Goal: Communication & Community: Answer question/provide support

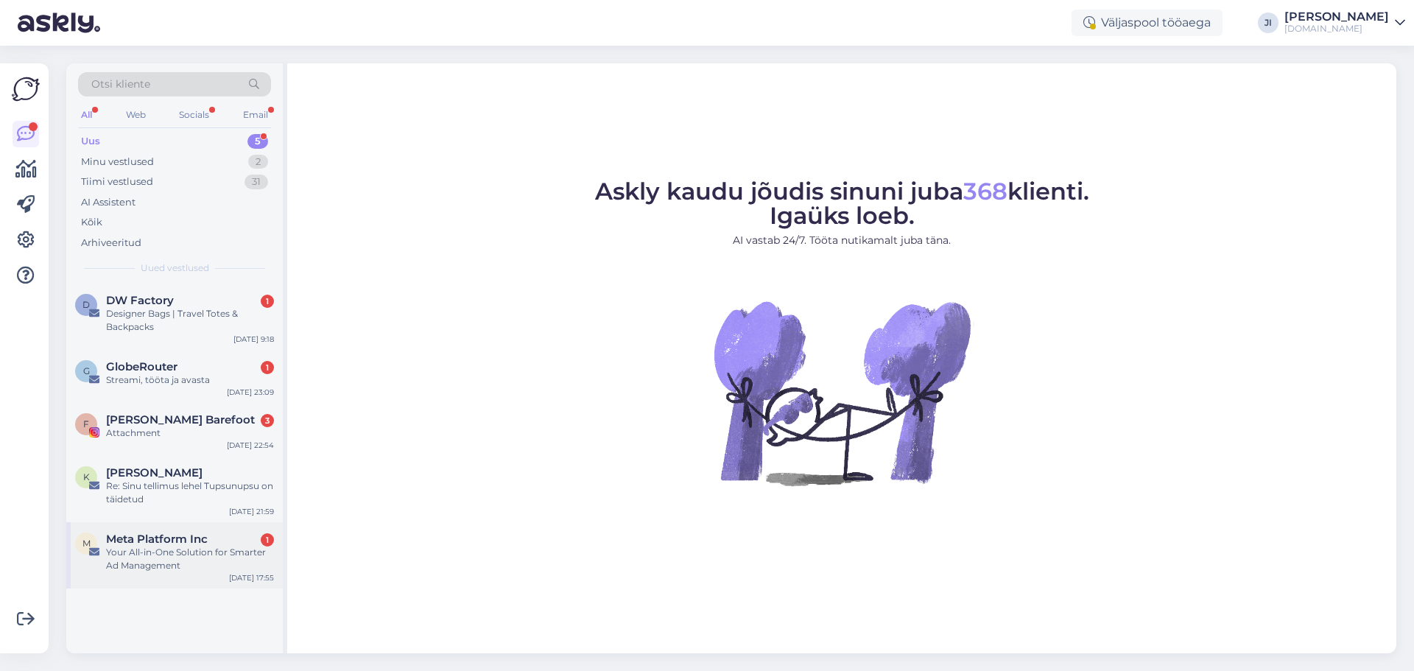
click at [116, 557] on div "Your All-in-One Solution for Smarter Ad Management" at bounding box center [190, 559] width 168 height 27
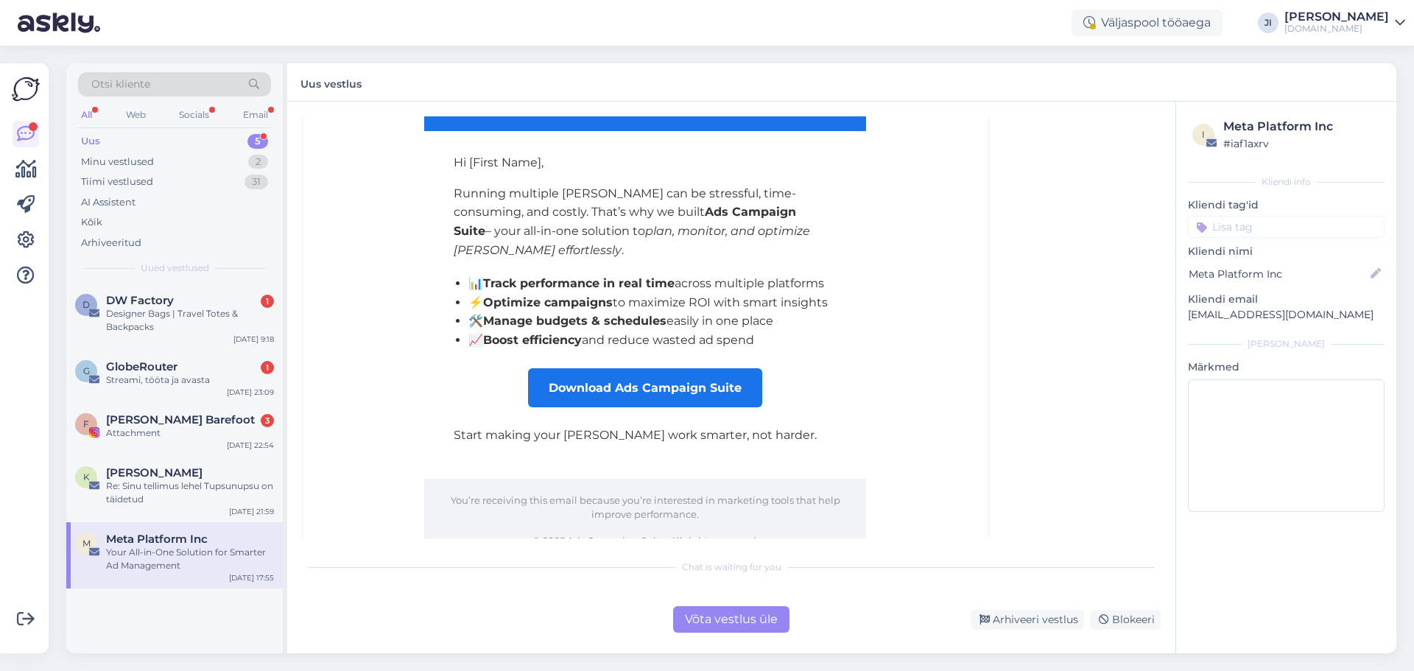
scroll to position [304, 0]
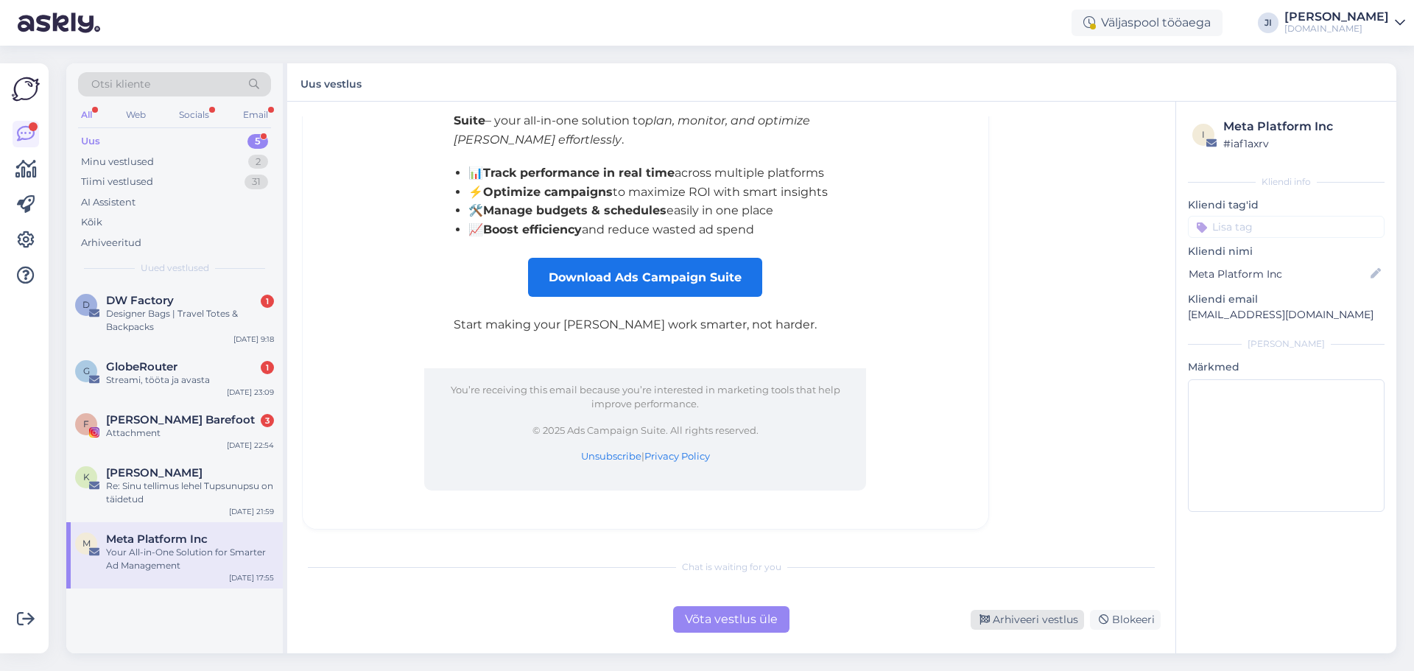
click at [1022, 624] on div "Arhiveeri vestlus" at bounding box center [1026, 620] width 113 height 20
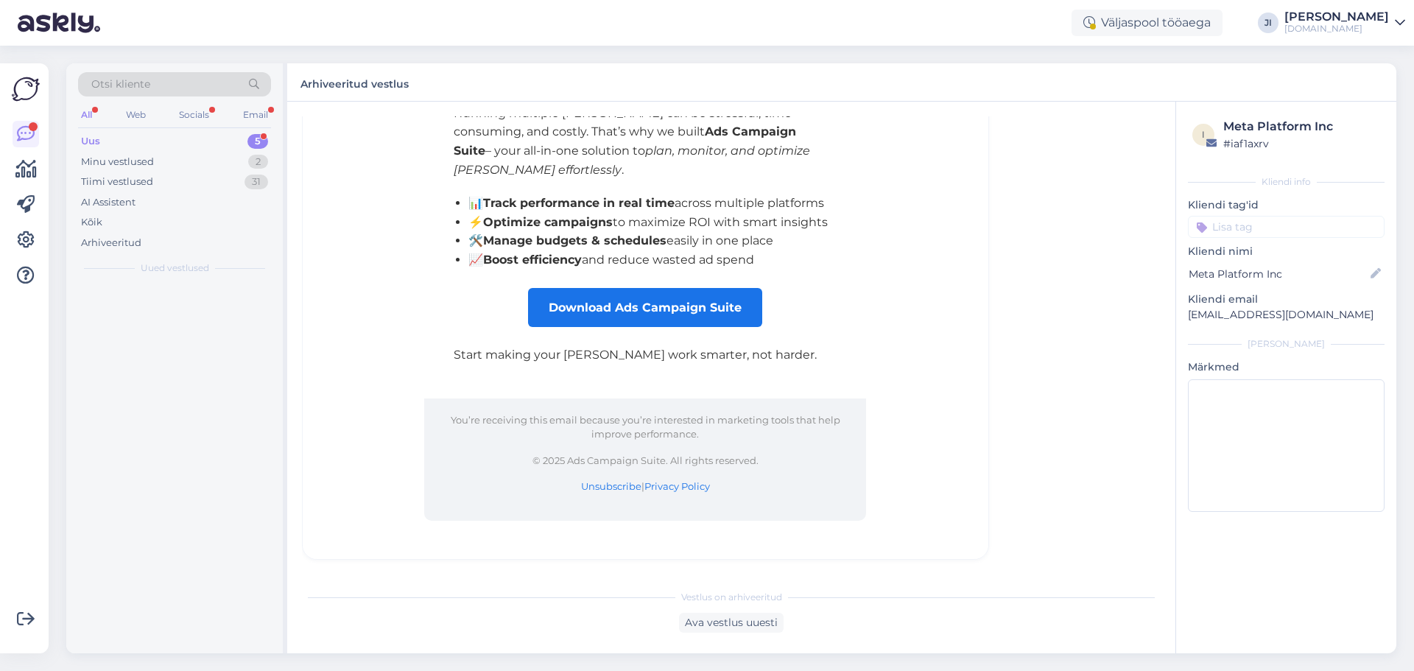
scroll to position [40, 0]
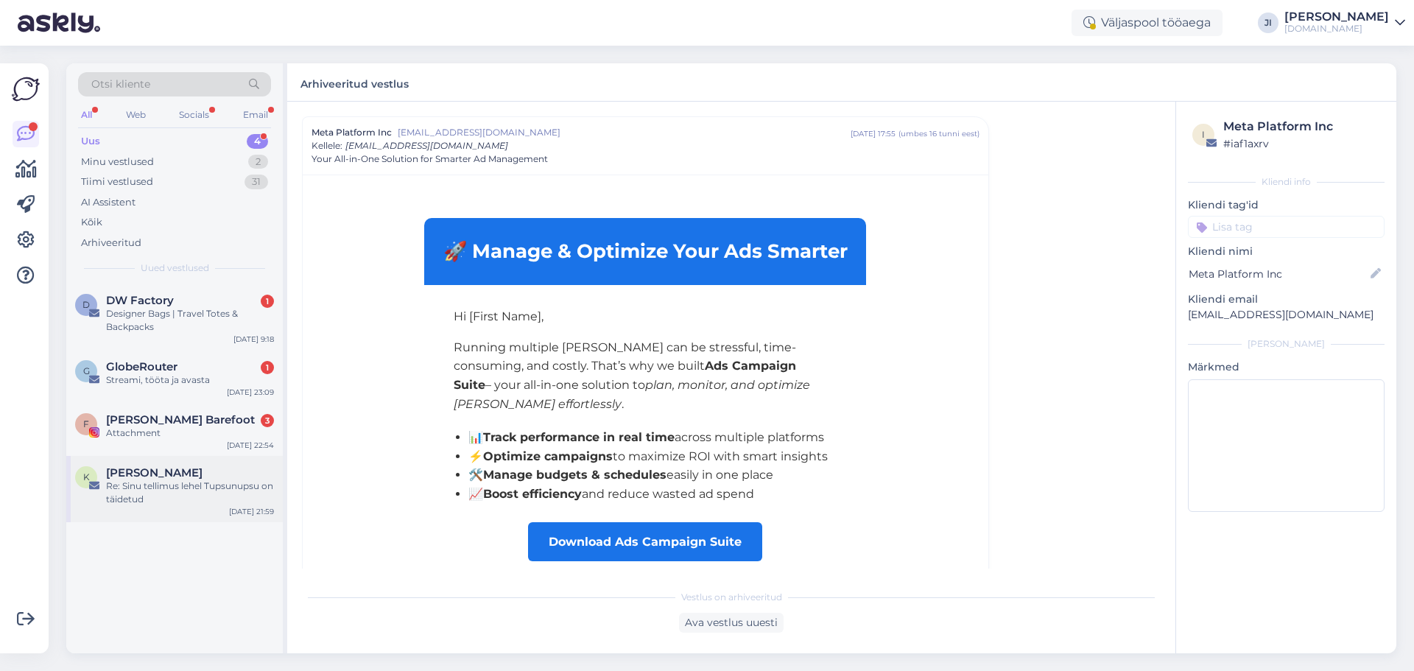
click at [158, 488] on div "Re: Sinu tellimus lehel Tupsunupsu on täidetud" at bounding box center [190, 492] width 168 height 27
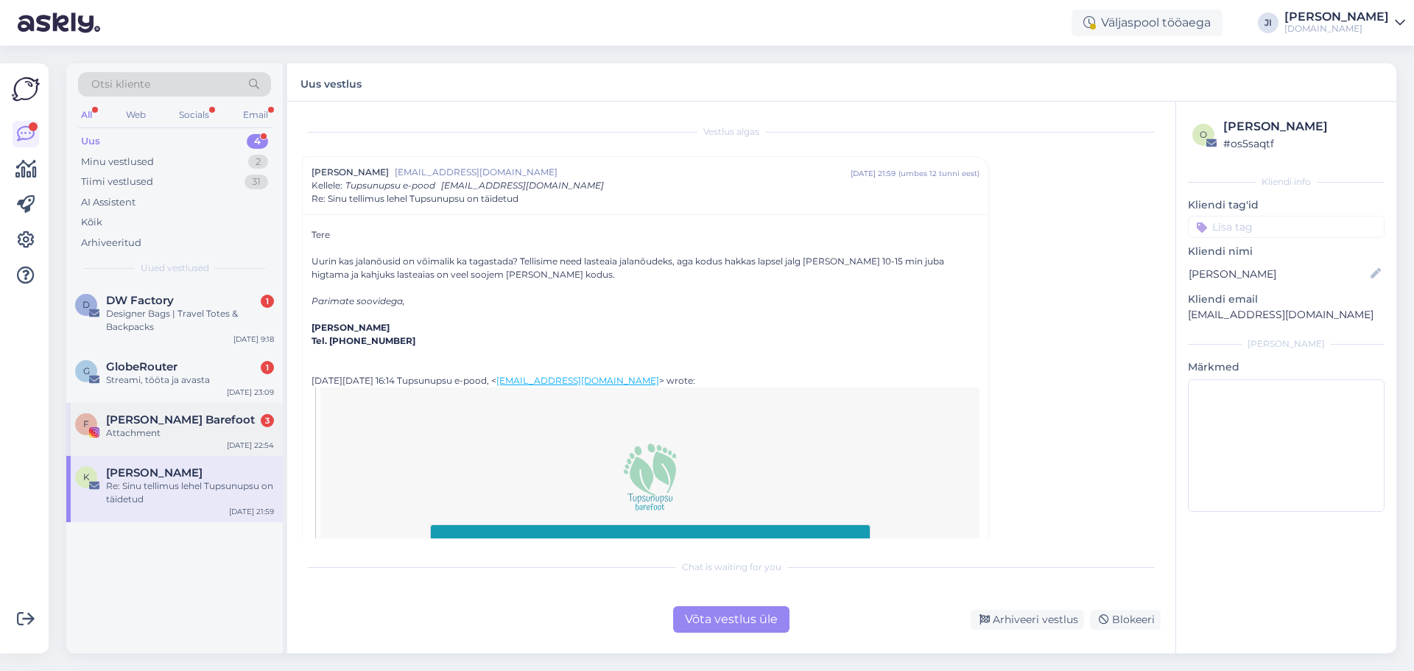
click at [169, 417] on span "[PERSON_NAME] Barefoot" at bounding box center [180, 419] width 149 height 13
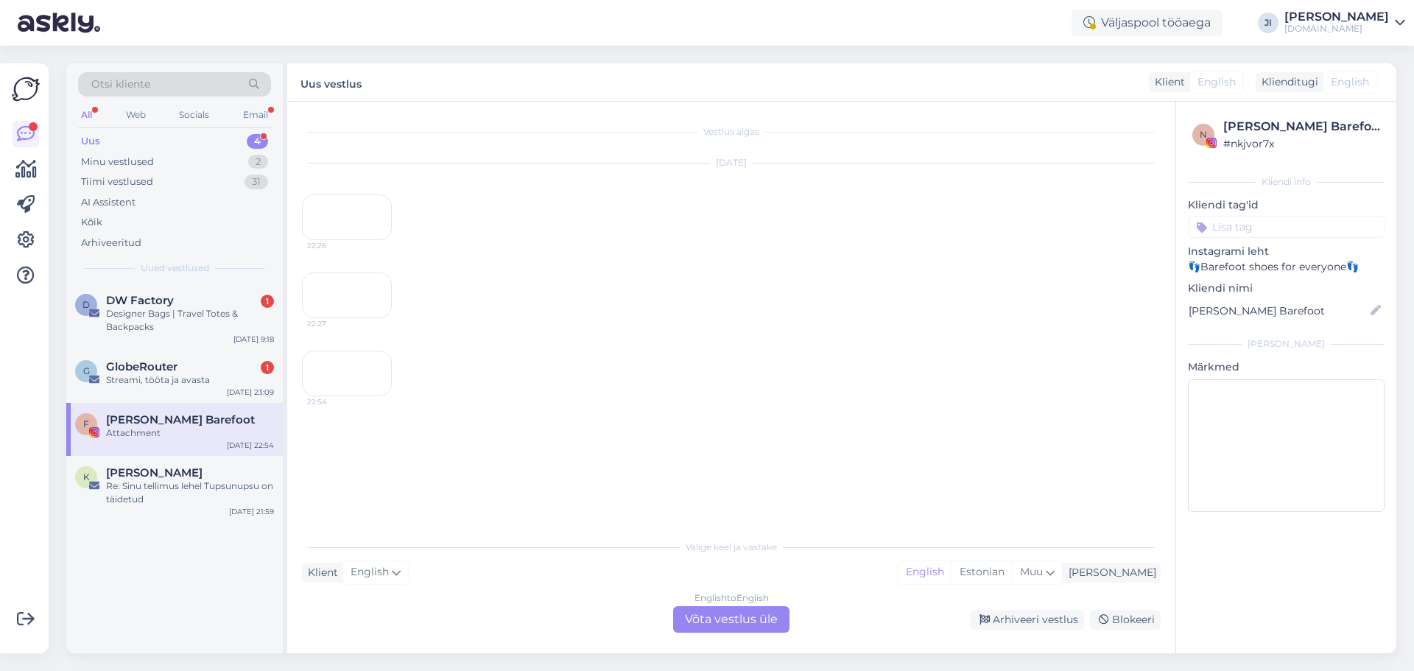
scroll to position [225, 0]
click at [747, 624] on div "English to English Võta vestlus üle" at bounding box center [731, 619] width 116 height 27
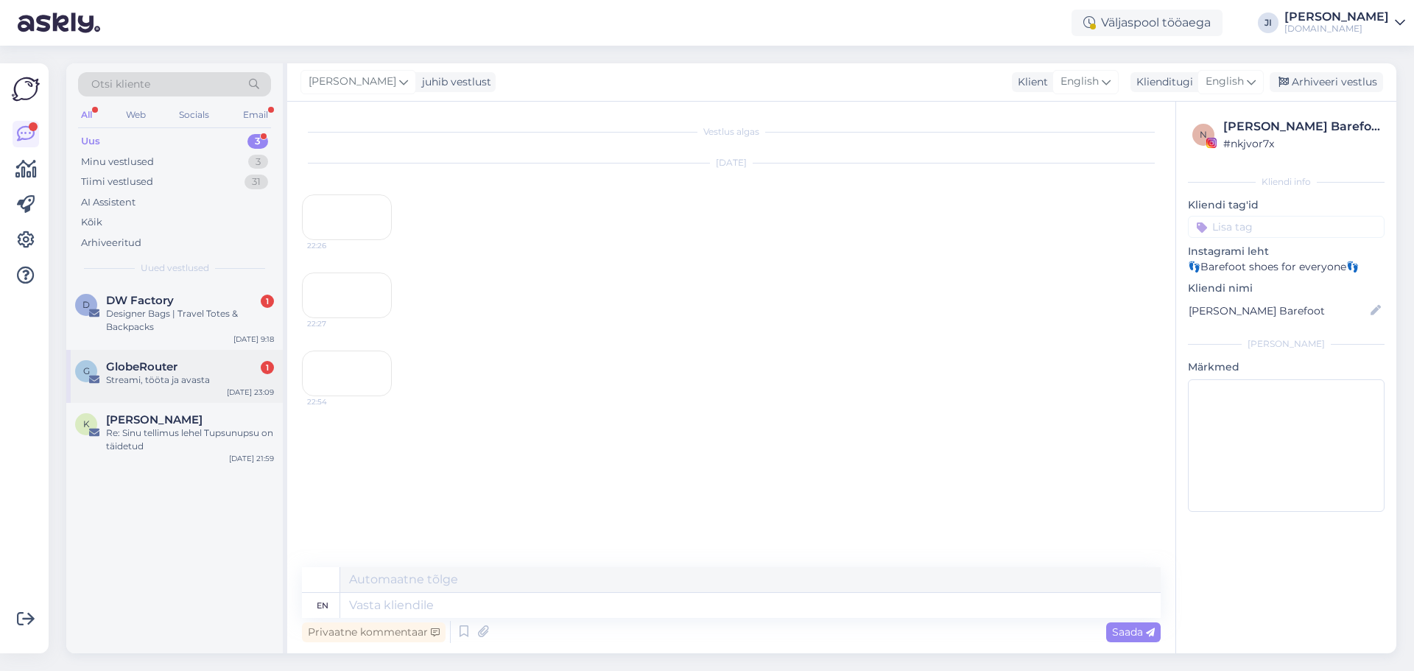
click at [135, 388] on div "G GlobeRouter 1 Streami, tööta ja avasta [DATE] 23:09" at bounding box center [174, 376] width 216 height 53
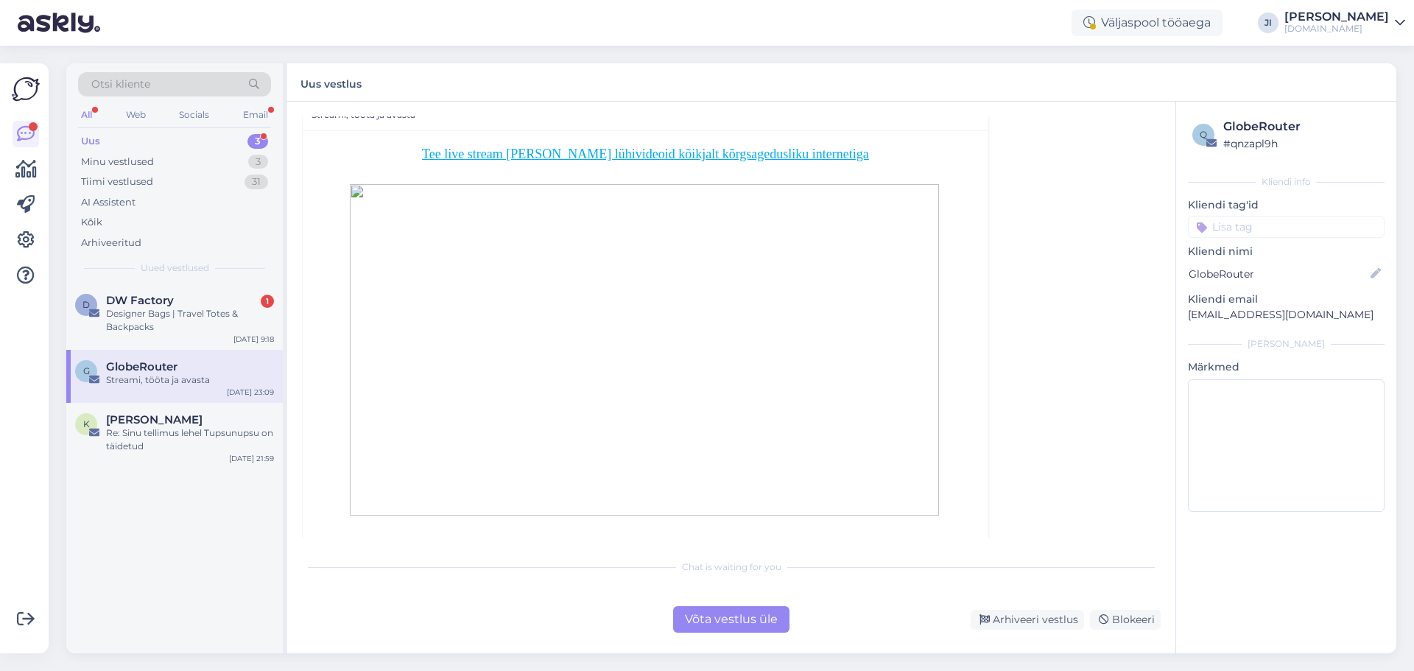
scroll to position [119, 0]
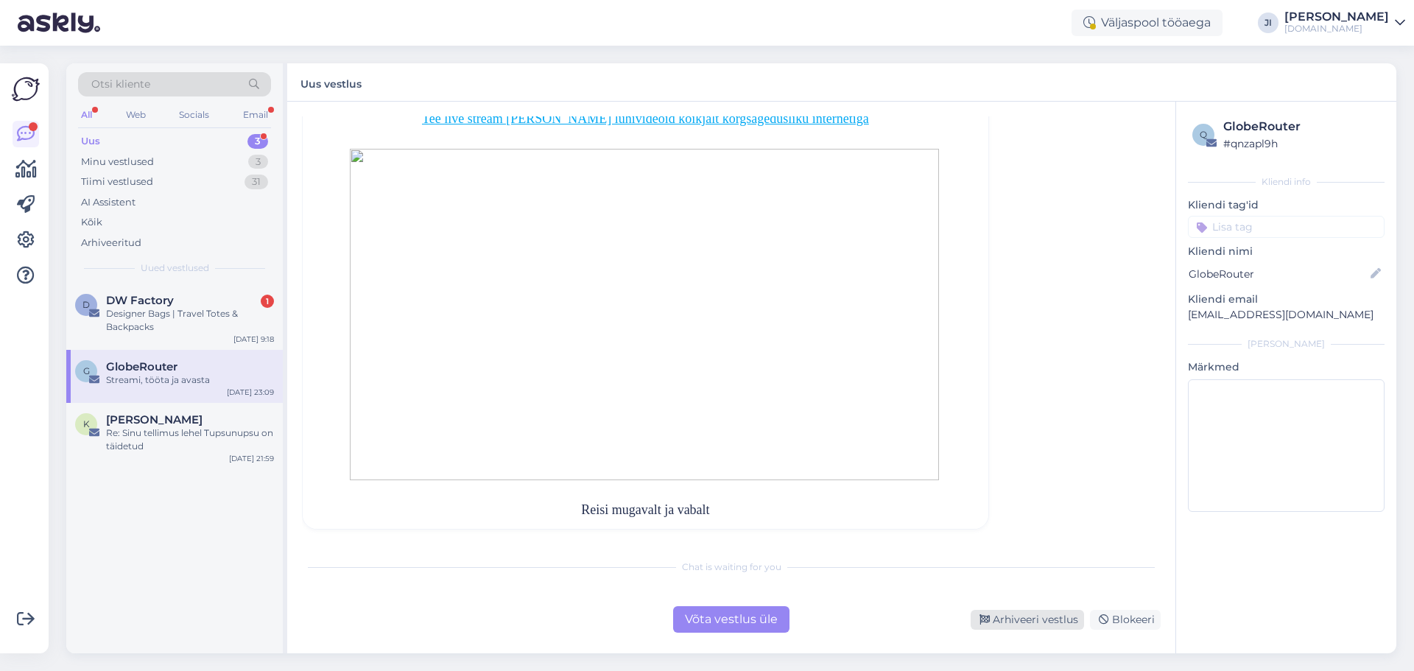
click at [1010, 616] on div "Arhiveeri vestlus" at bounding box center [1026, 620] width 113 height 20
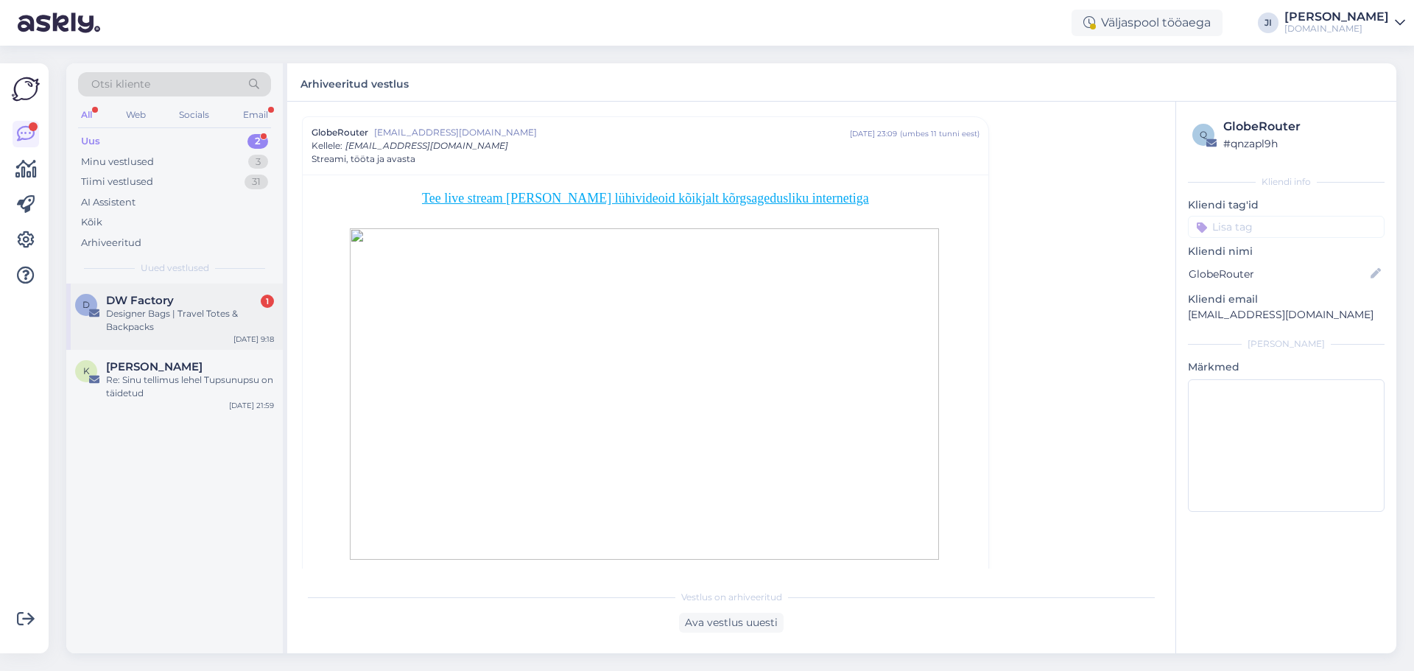
click at [168, 322] on div "Designer Bags | Travel Totes & Backpacks" at bounding box center [190, 320] width 168 height 27
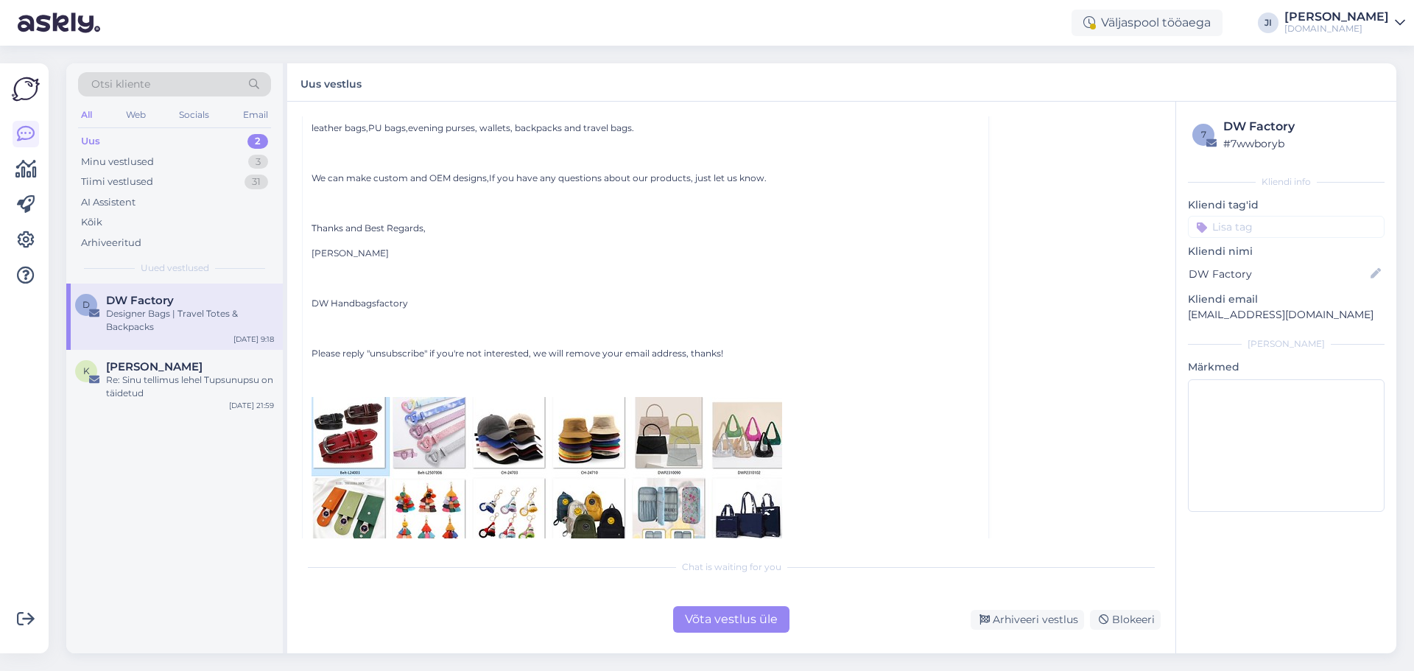
scroll to position [417, 0]
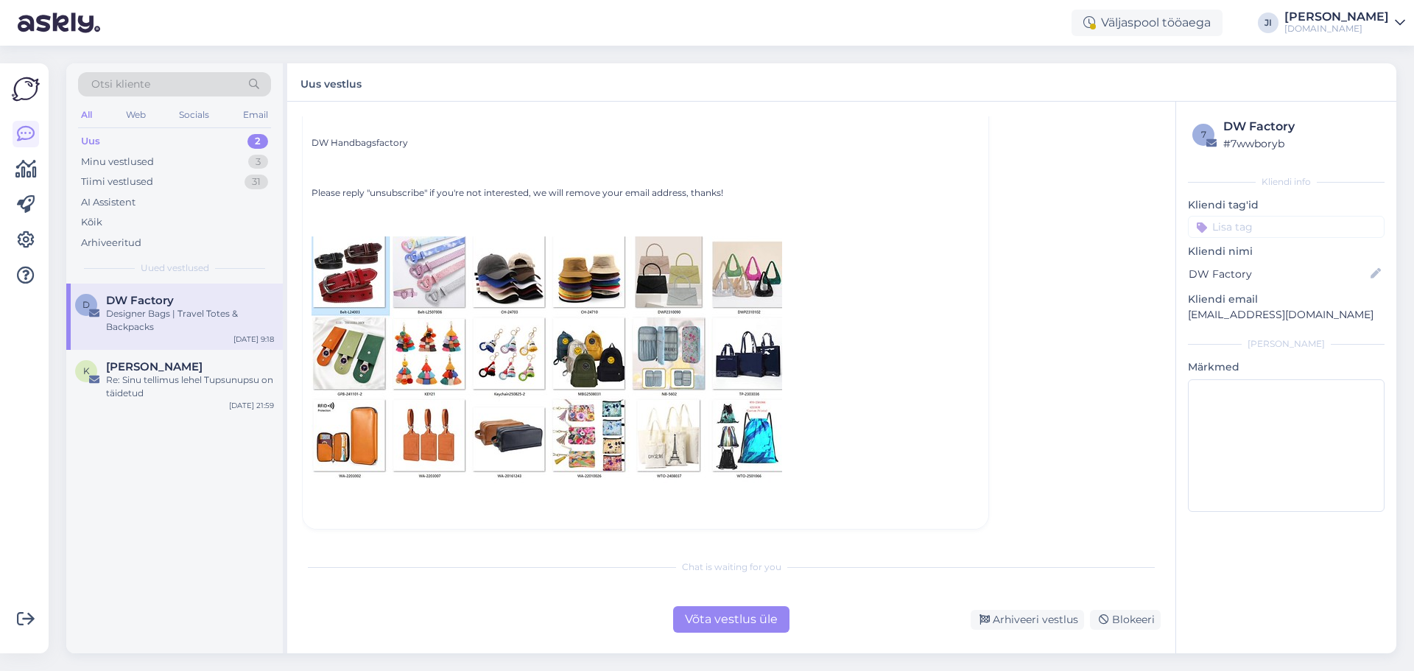
click at [1120, 608] on div "Võta vestlus üle Arhiveeri vestlus Blokeeri" at bounding box center [731, 619] width 859 height 27
click at [1124, 611] on div "Blokeeri" at bounding box center [1125, 620] width 71 height 20
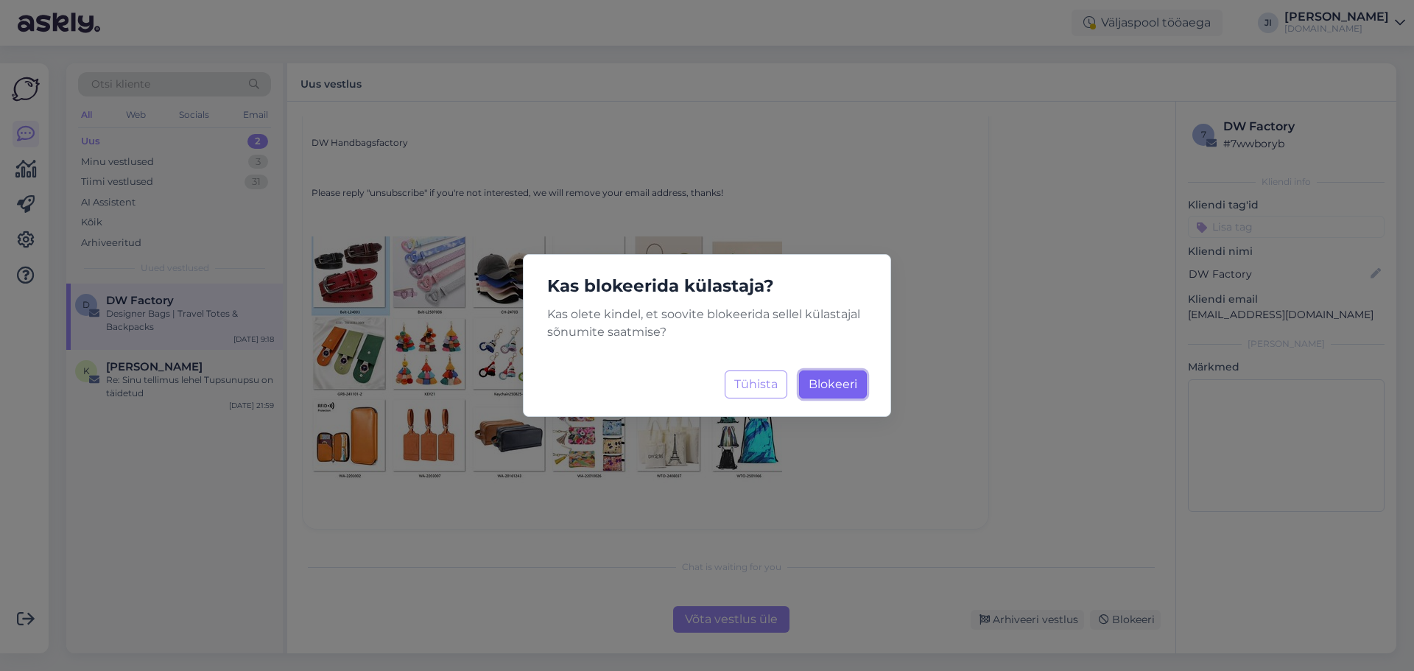
click at [832, 385] on span "Blokeeri" at bounding box center [832, 384] width 49 height 14
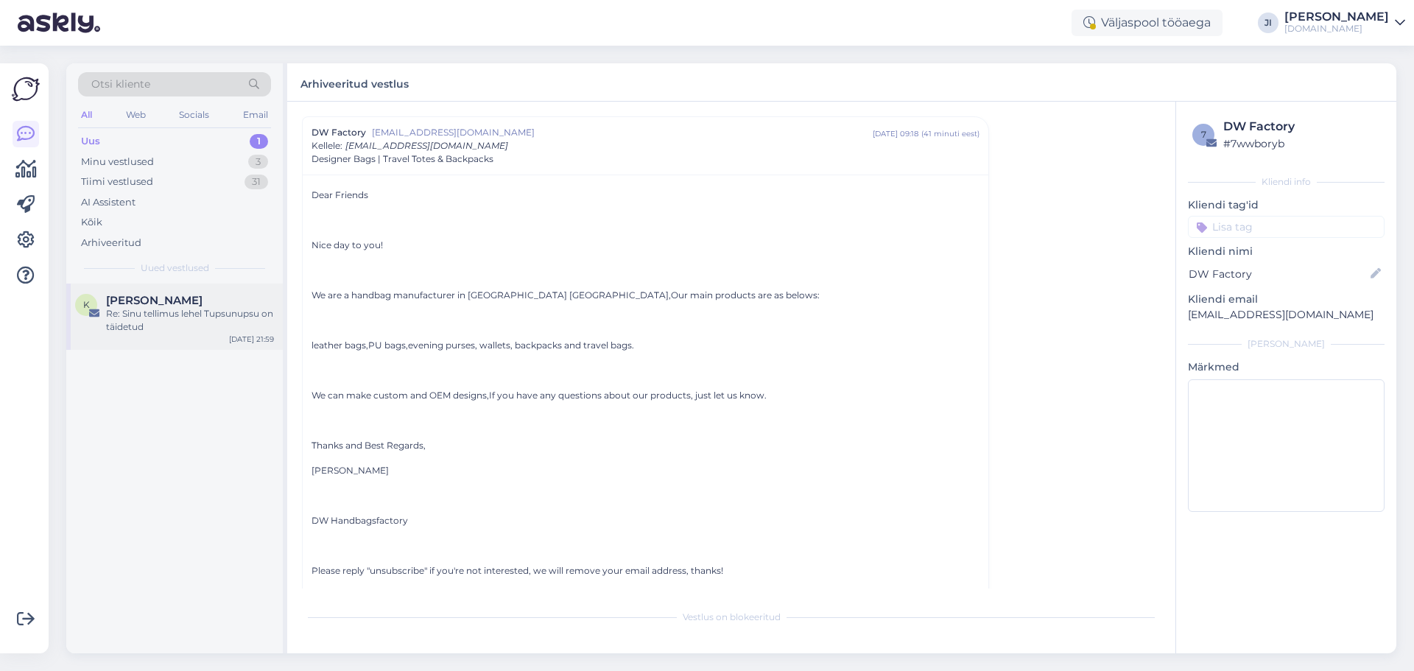
click at [153, 334] on div "K [PERSON_NAME] Re: Sinu tellimus lehel Tupsunupsu on täidetud [DATE] 21:59" at bounding box center [174, 316] width 216 height 66
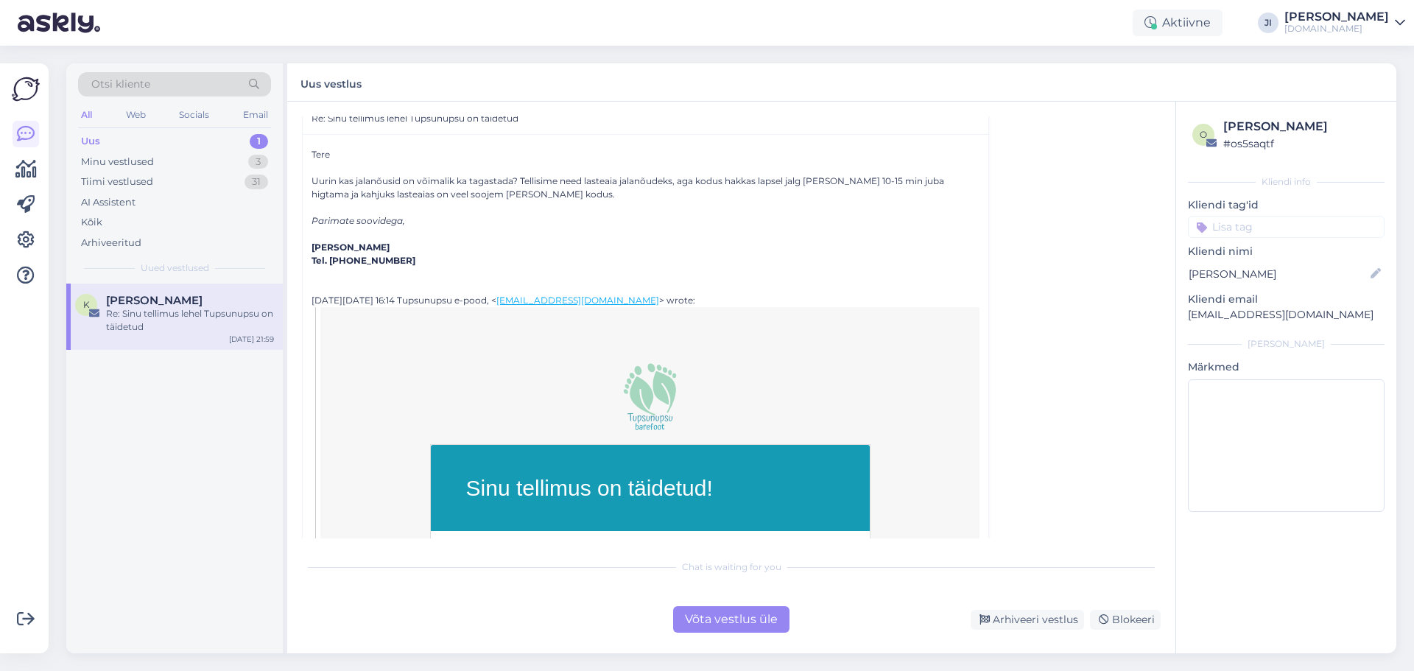
scroll to position [0, 0]
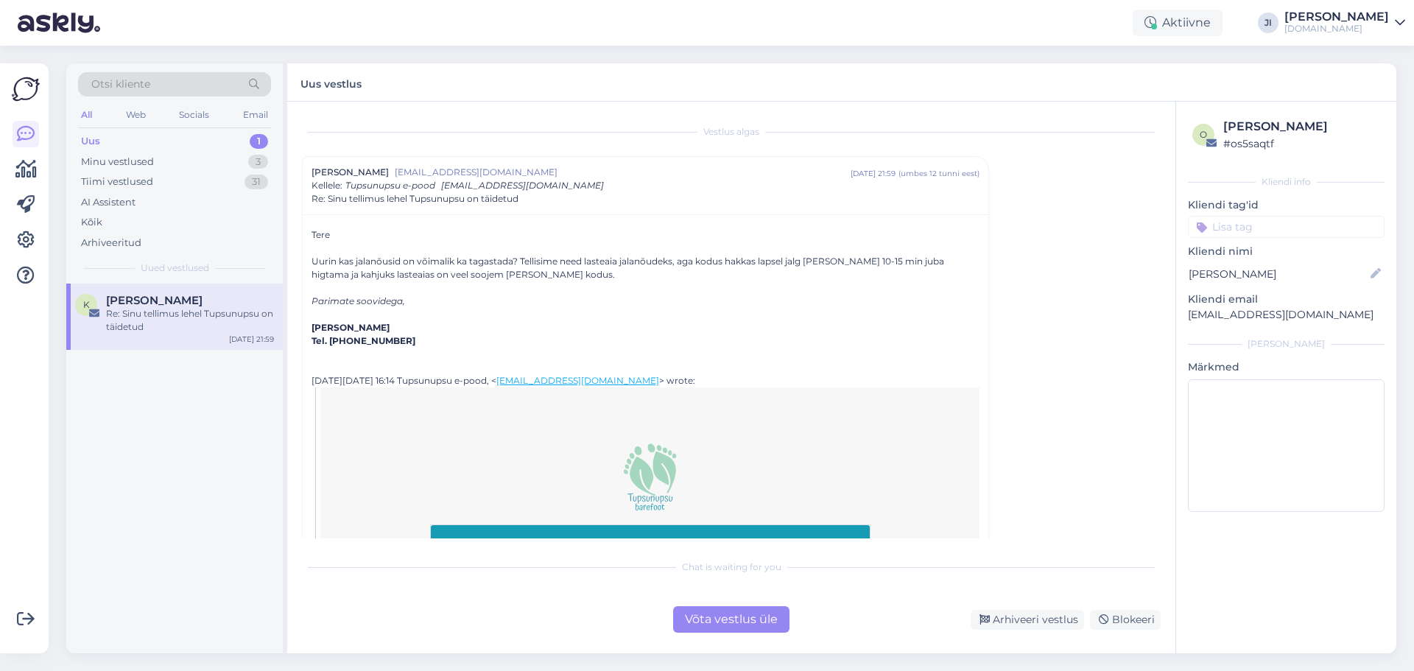
click at [708, 620] on div "Võta vestlus üle" at bounding box center [731, 619] width 116 height 27
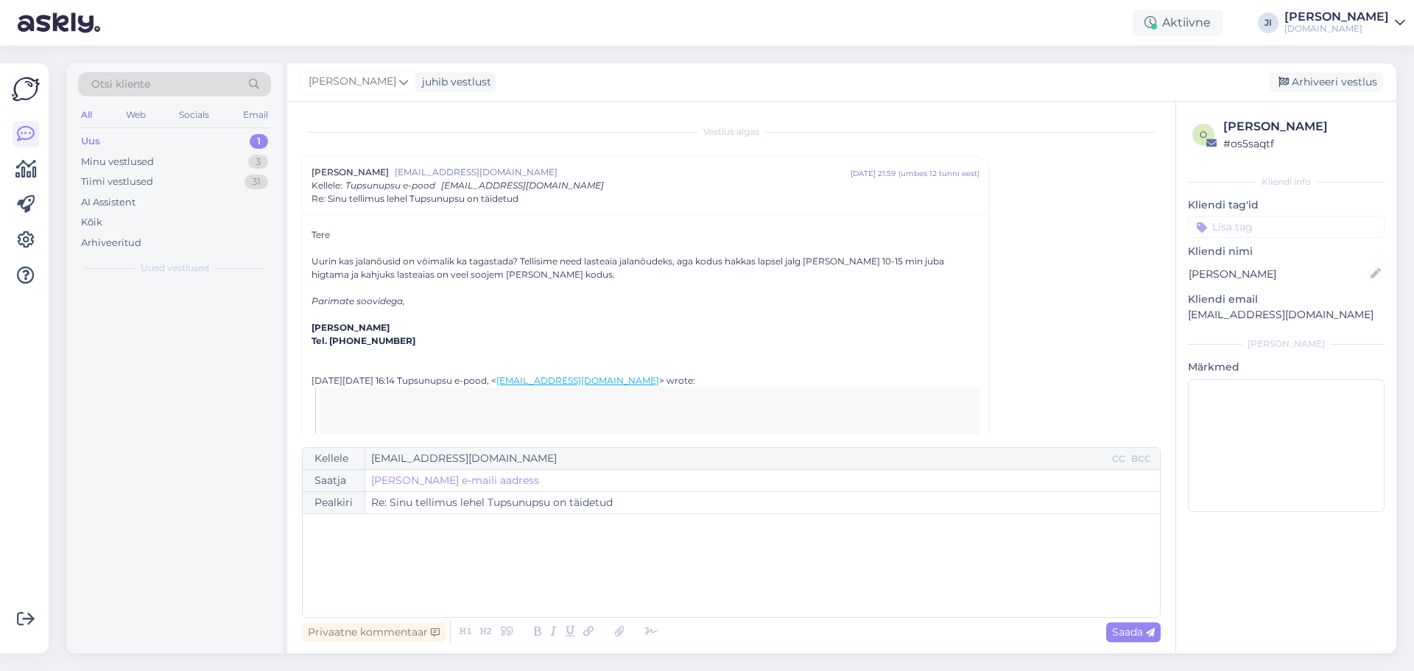
scroll to position [40, 0]
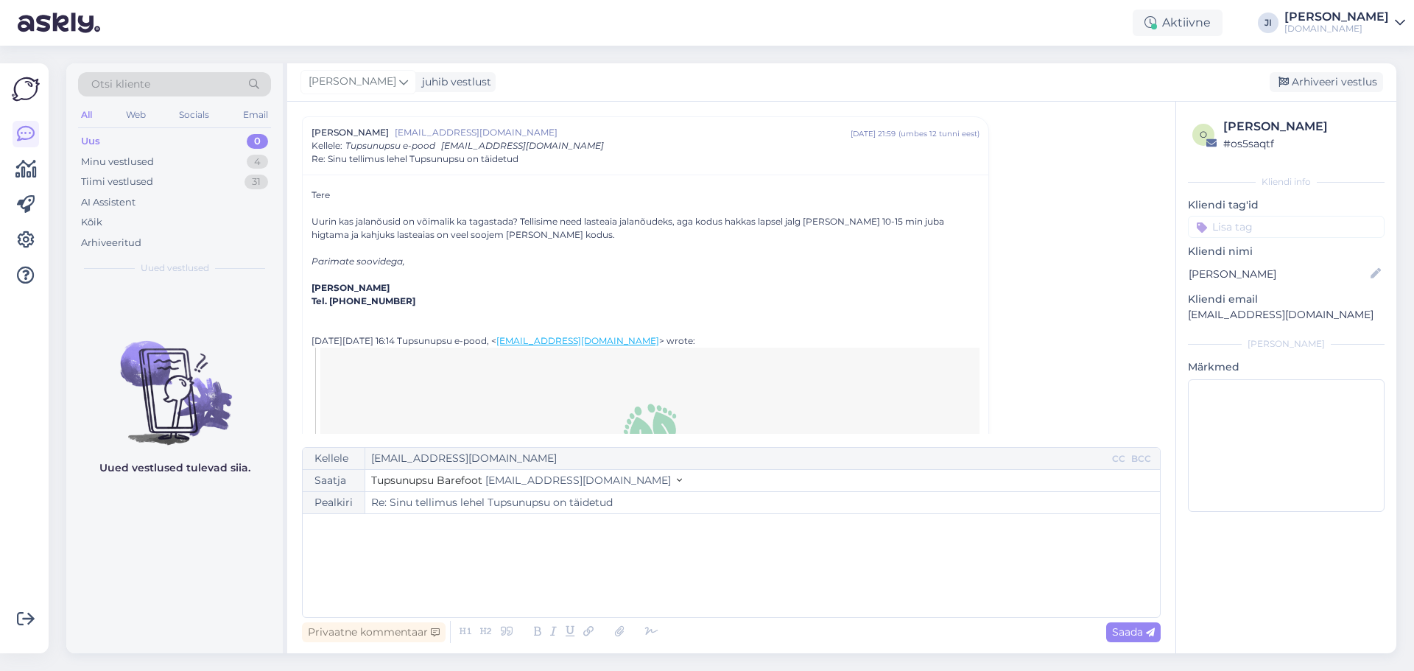
click at [587, 540] on div "﻿" at bounding box center [731, 565] width 842 height 88
click at [772, 557] on p "Kui jalanõud on kandmis tunnusteta saab [PERSON_NAME] tagastada. Tagastus juhen…" at bounding box center [731, 559] width 842 height 15
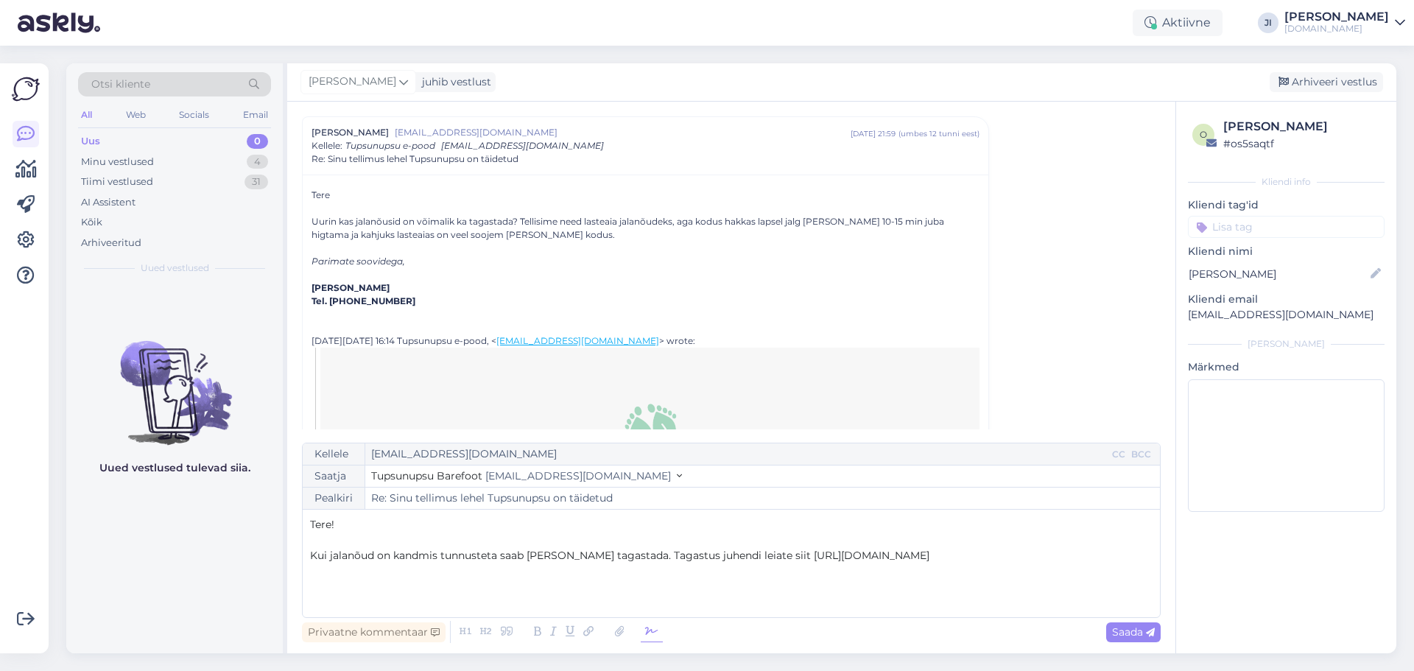
click at [646, 630] on icon at bounding box center [652, 631] width 22 height 21
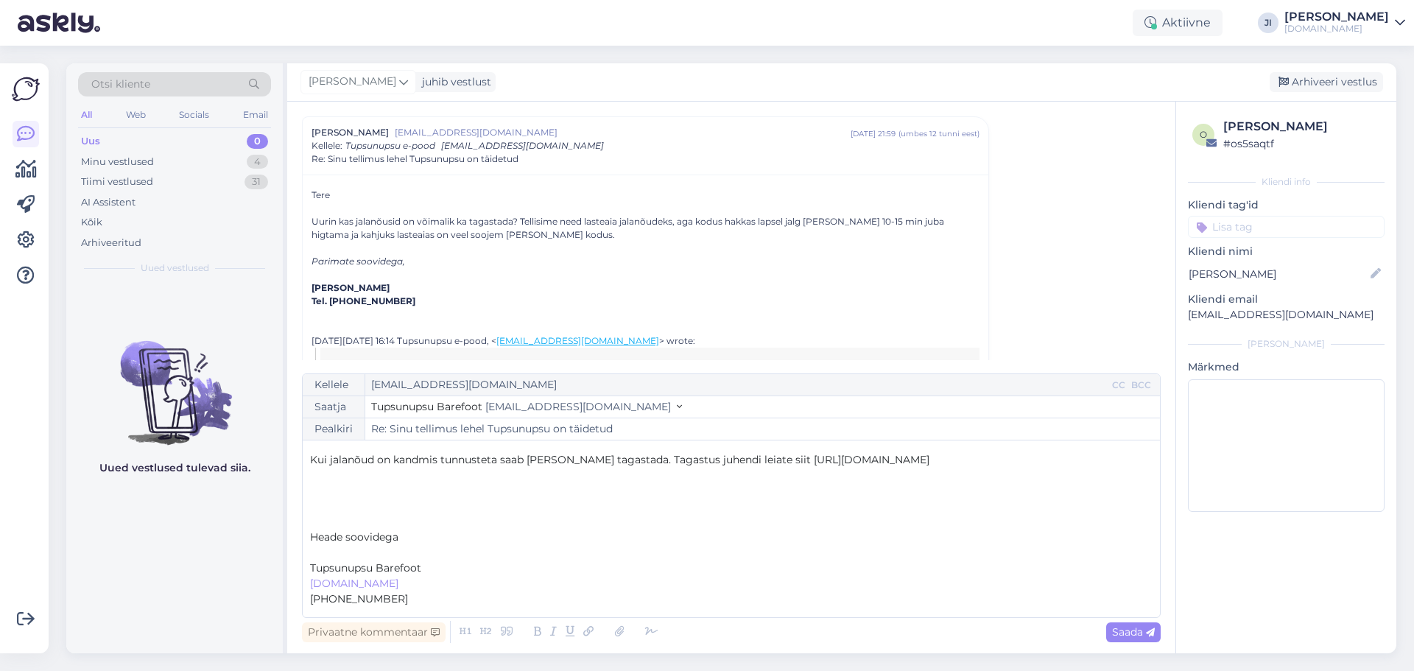
scroll to position [39, 0]
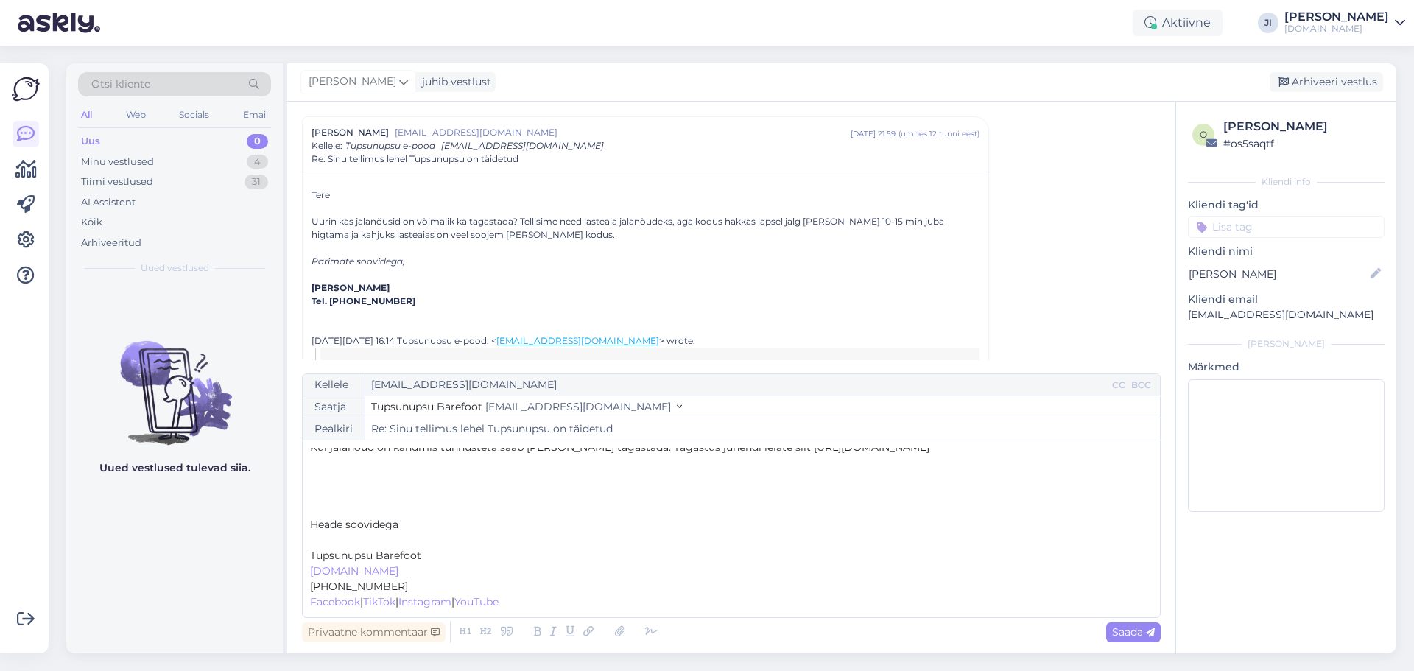
click at [309, 519] on div "Kellele [EMAIL_ADDRESS][DOMAIN_NAME] CC BCC Saatja Tupsunupsu Barefoot [EMAIL_A…" at bounding box center [731, 495] width 859 height 244
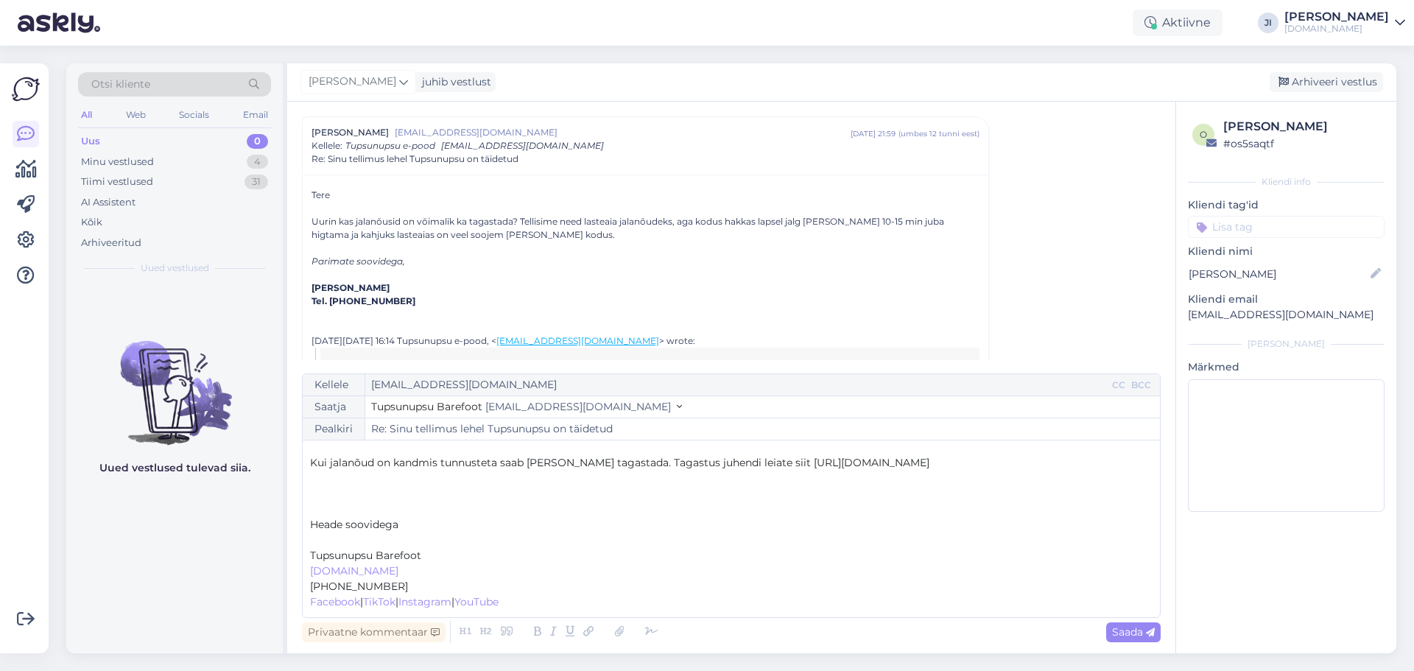
scroll to position [24, 0]
click at [424, 554] on p "Tupsunupsu Barefoot" at bounding box center [731, 555] width 842 height 15
click at [311, 557] on span "Tupsunupsu" at bounding box center [341, 555] width 63 height 13
click at [405, 557] on p "[PERSON_NAME]" at bounding box center [731, 555] width 842 height 15
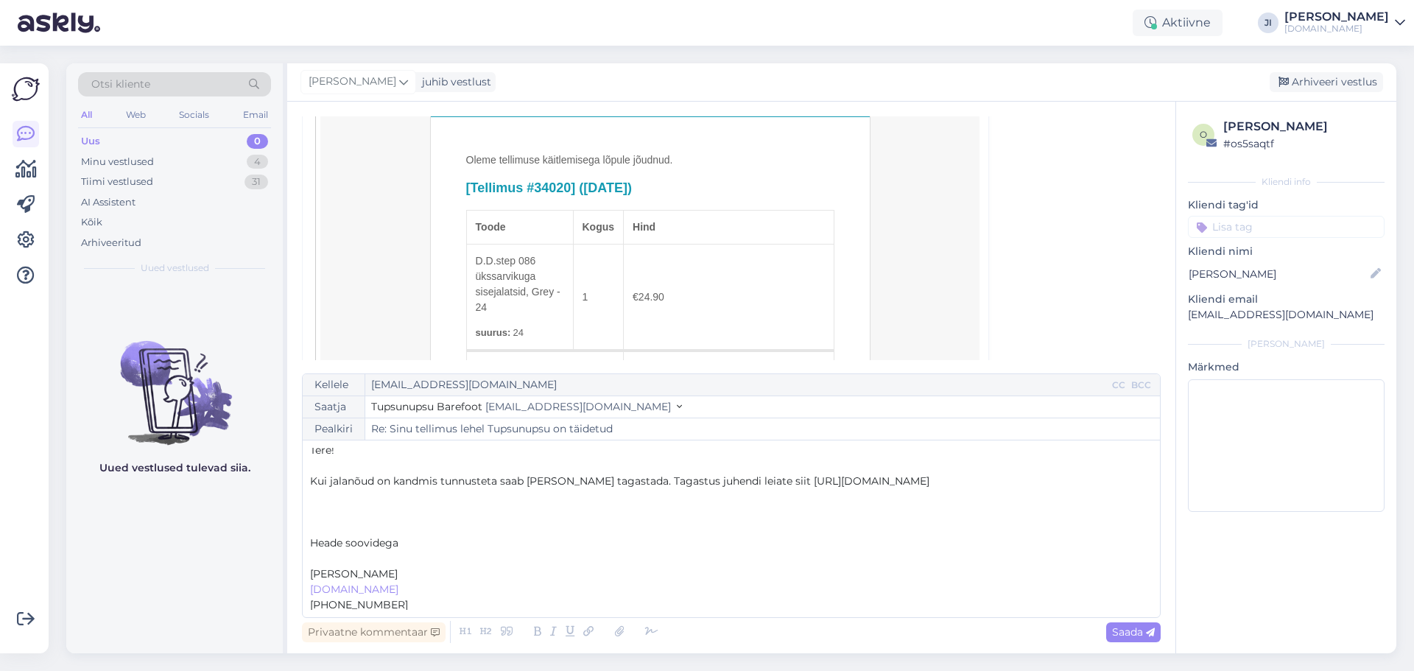
scroll to position [0, 0]
click at [1109, 637] on div "Saada" at bounding box center [1133, 632] width 54 height 20
type input "Re: Re: Sinu tellimus lehel Tupsunupsu on täidetud"
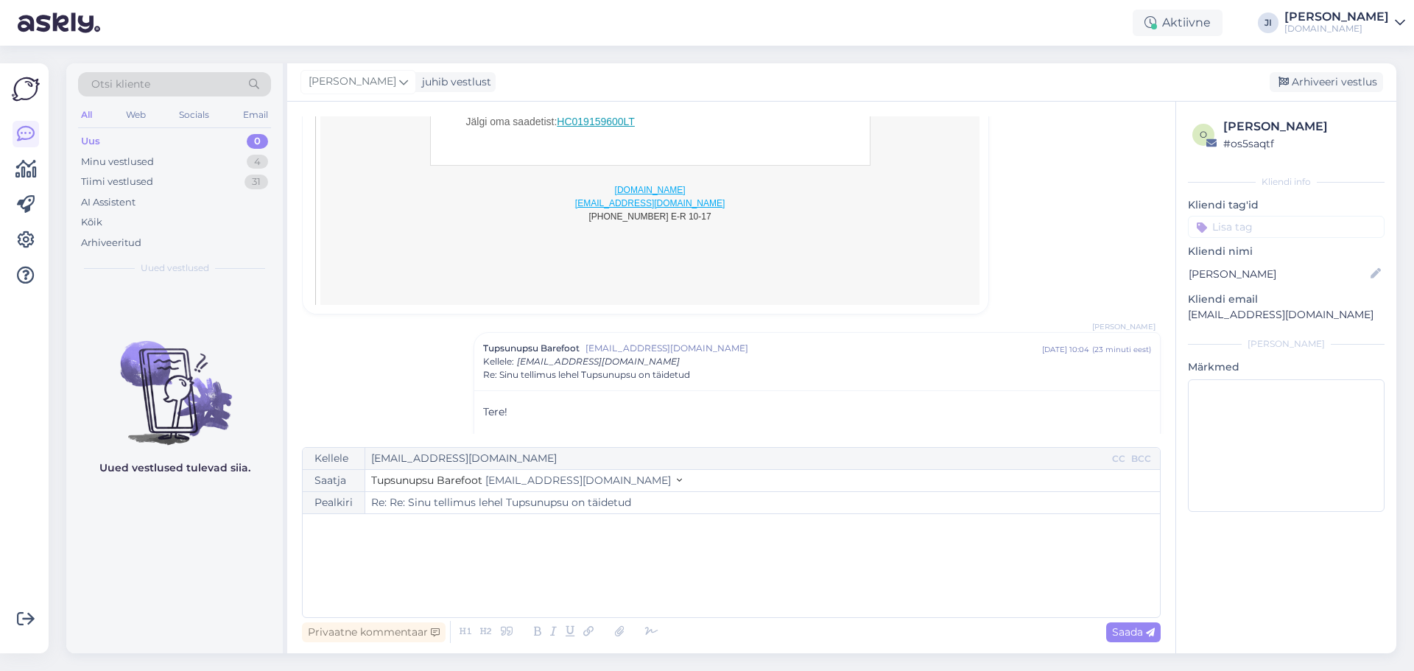
scroll to position [942, 0]
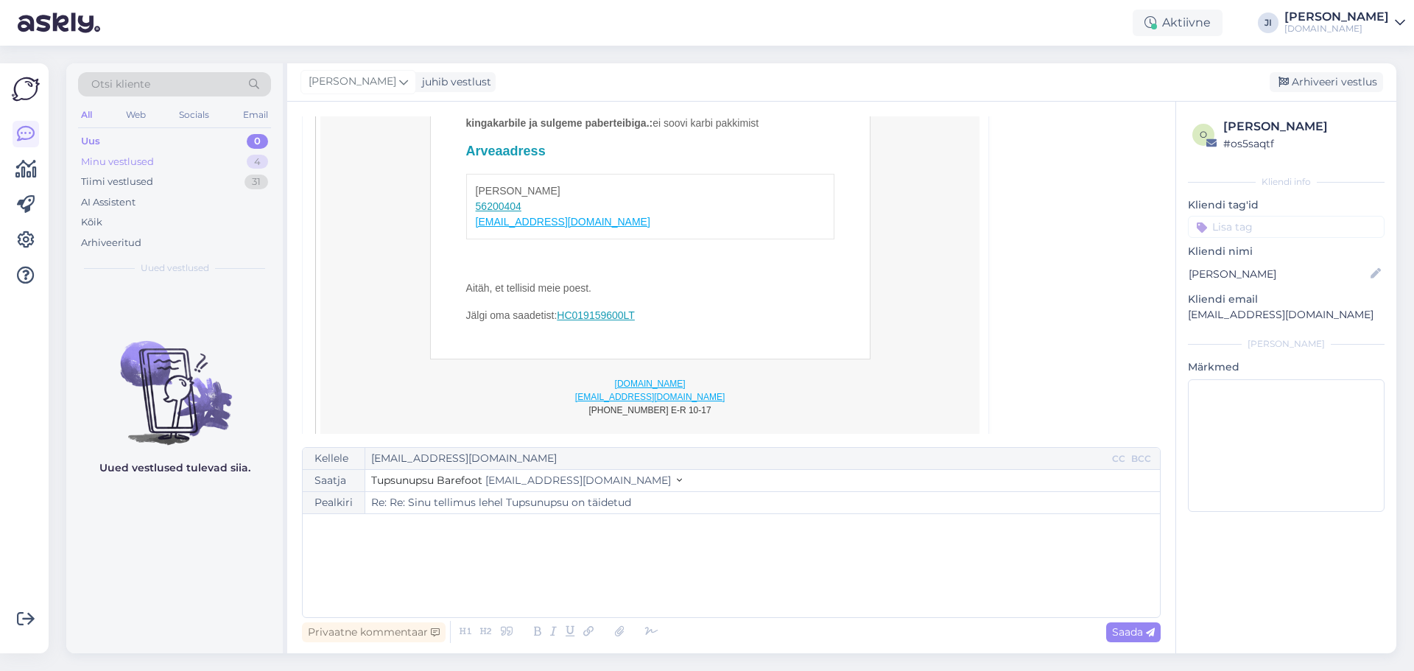
click at [177, 152] on div "Minu vestlused 4" at bounding box center [174, 162] width 193 height 21
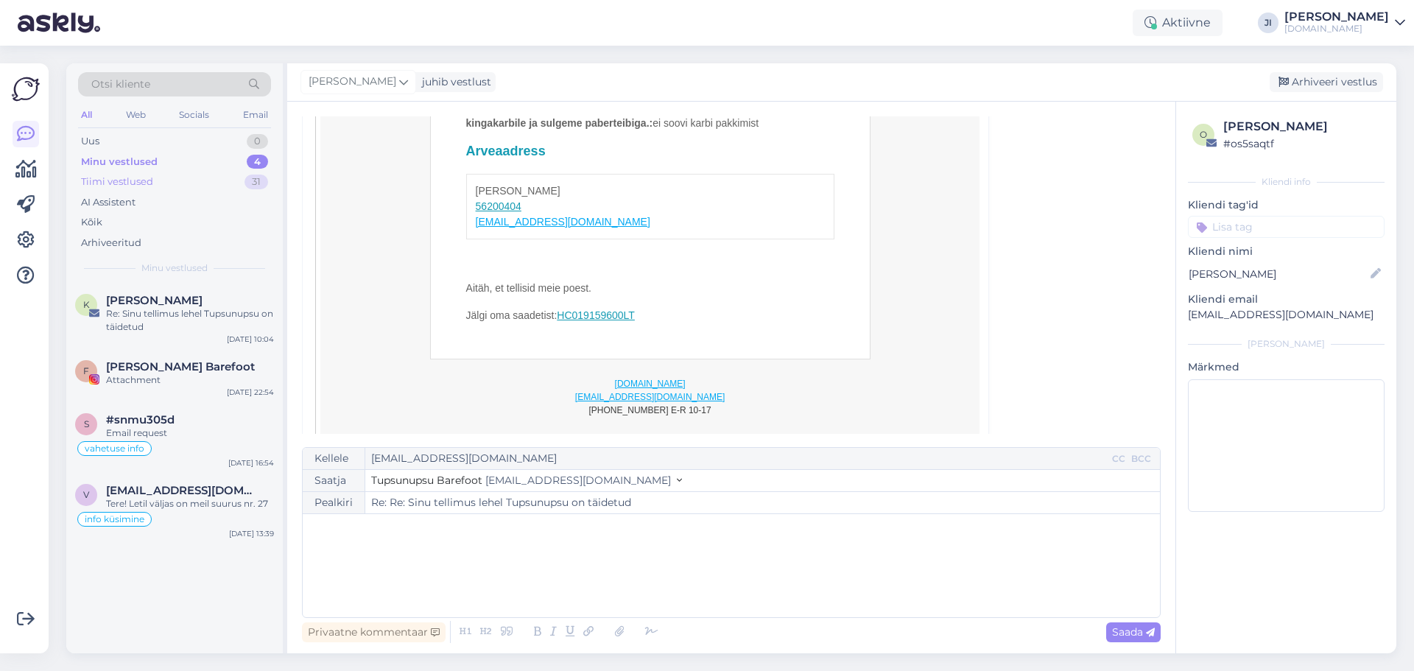
click at [158, 181] on div "Tiimi vestlused 31" at bounding box center [174, 182] width 193 height 21
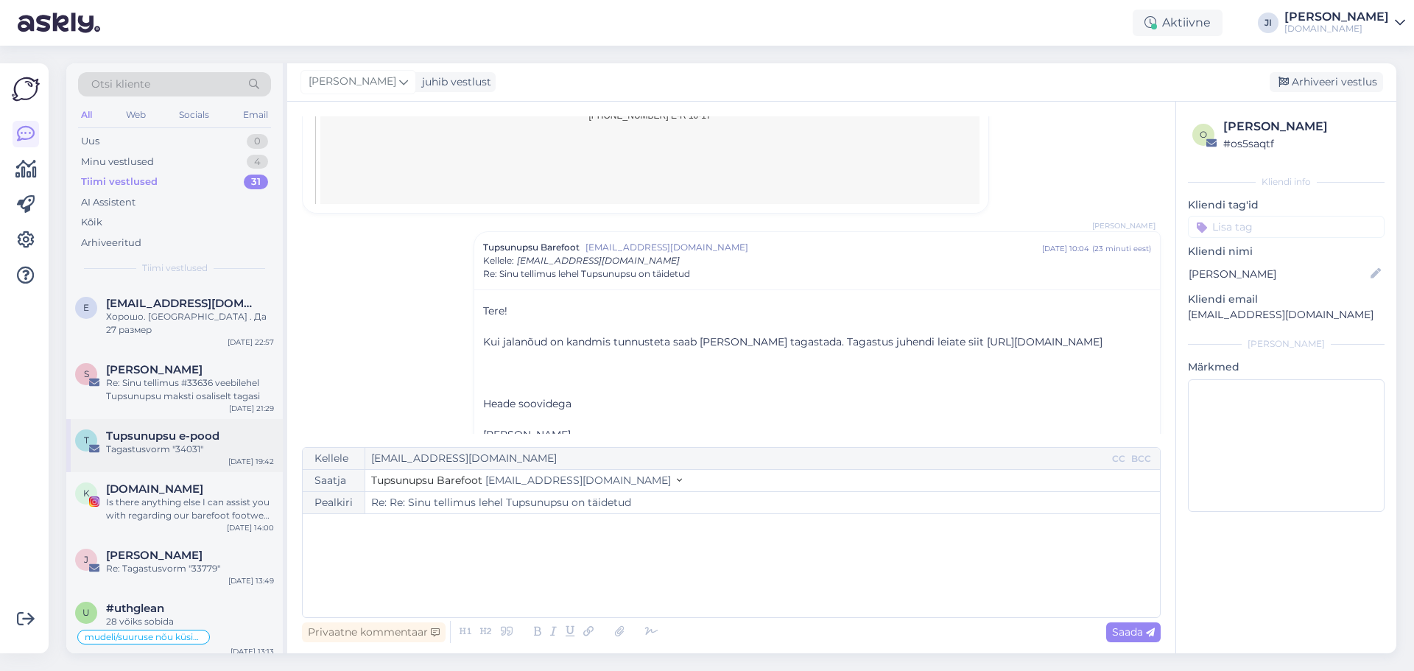
scroll to position [0, 0]
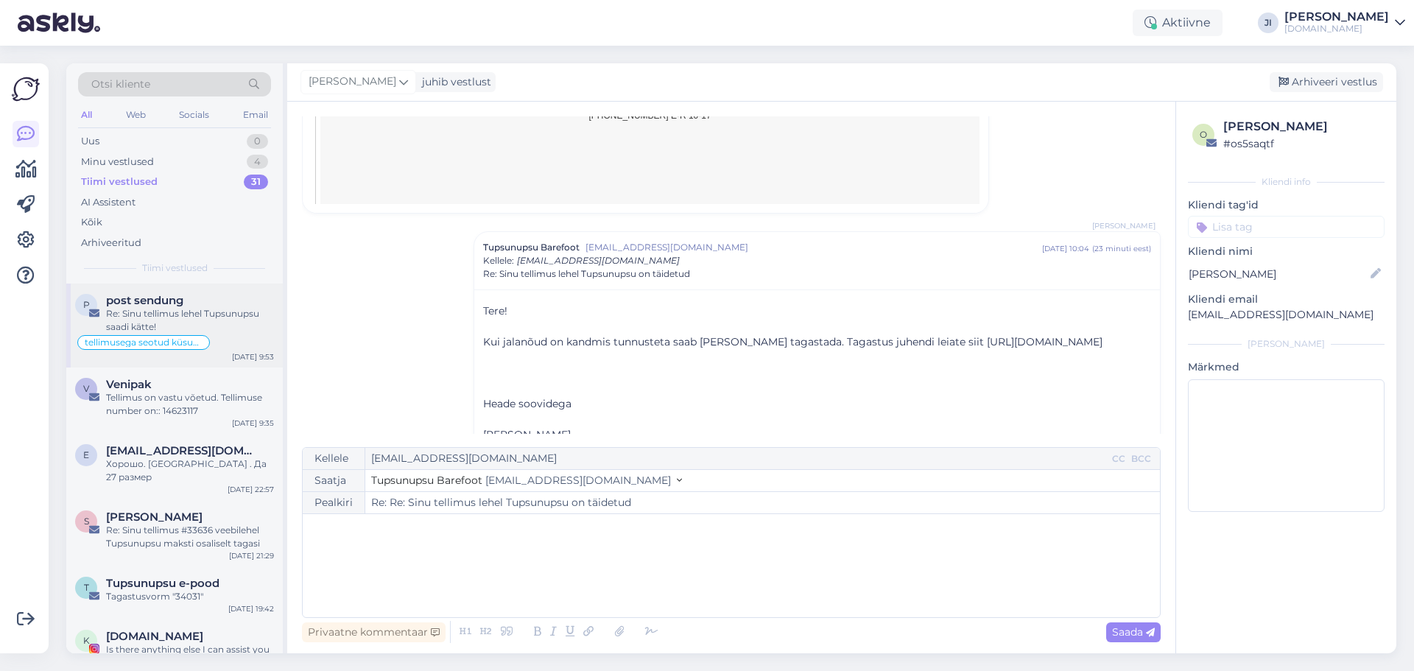
click at [202, 311] on div "Re: Sinu tellimus lehel Tupsunupsu saadi kätte!" at bounding box center [190, 320] width 168 height 27
type textarea "vastatud"
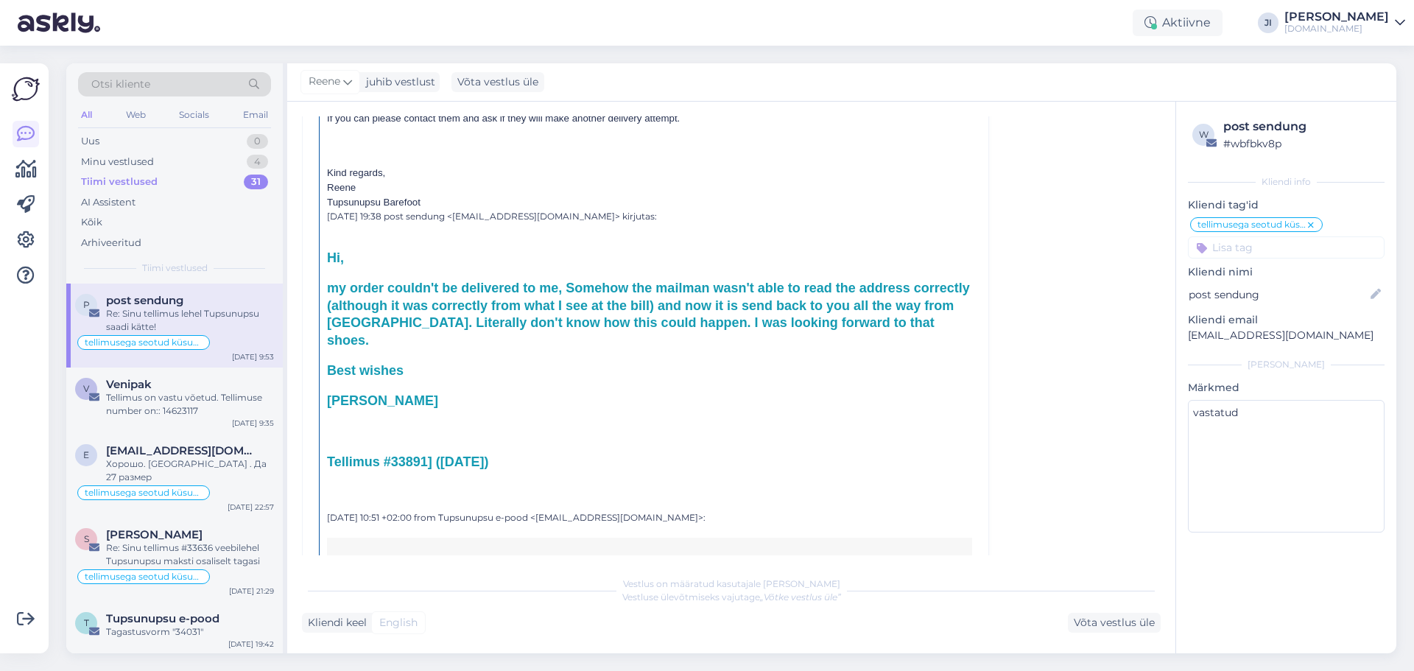
scroll to position [239, 0]
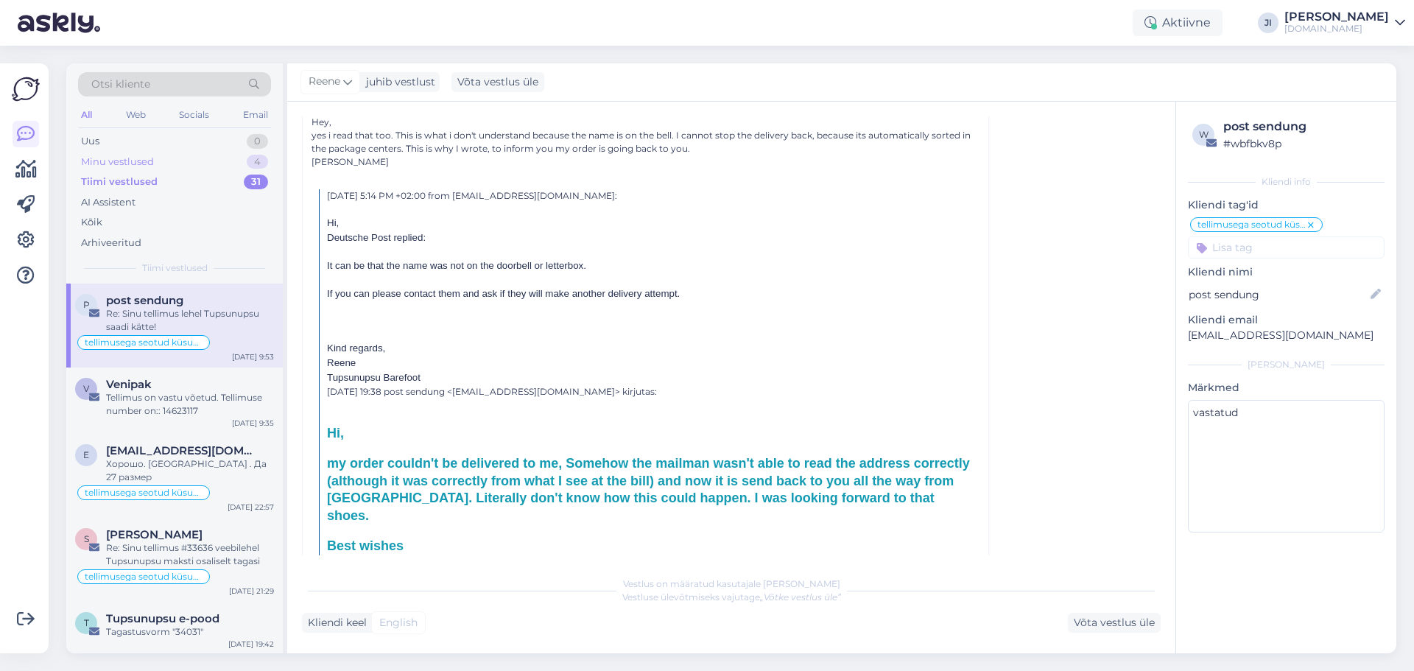
click at [153, 163] on div "Minu vestlused" at bounding box center [117, 162] width 73 height 15
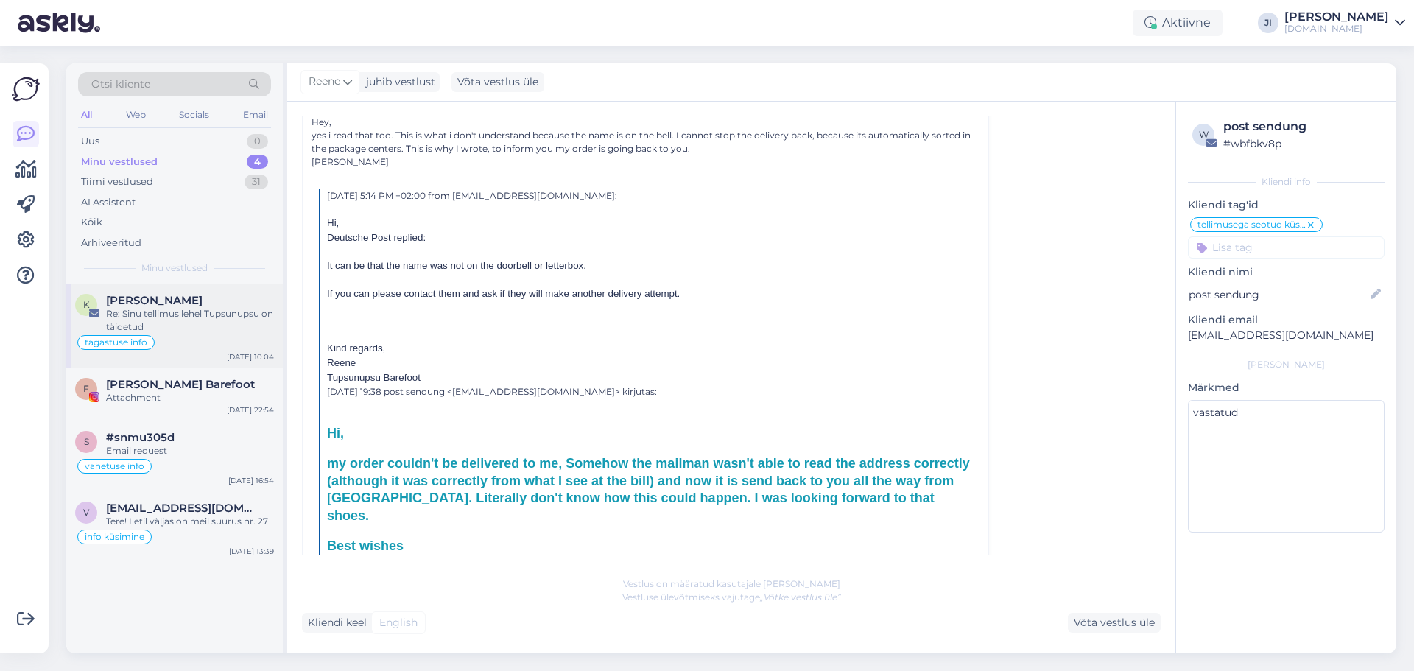
click at [228, 328] on div "Re: Sinu tellimus lehel Tupsunupsu on täidetud" at bounding box center [190, 320] width 168 height 27
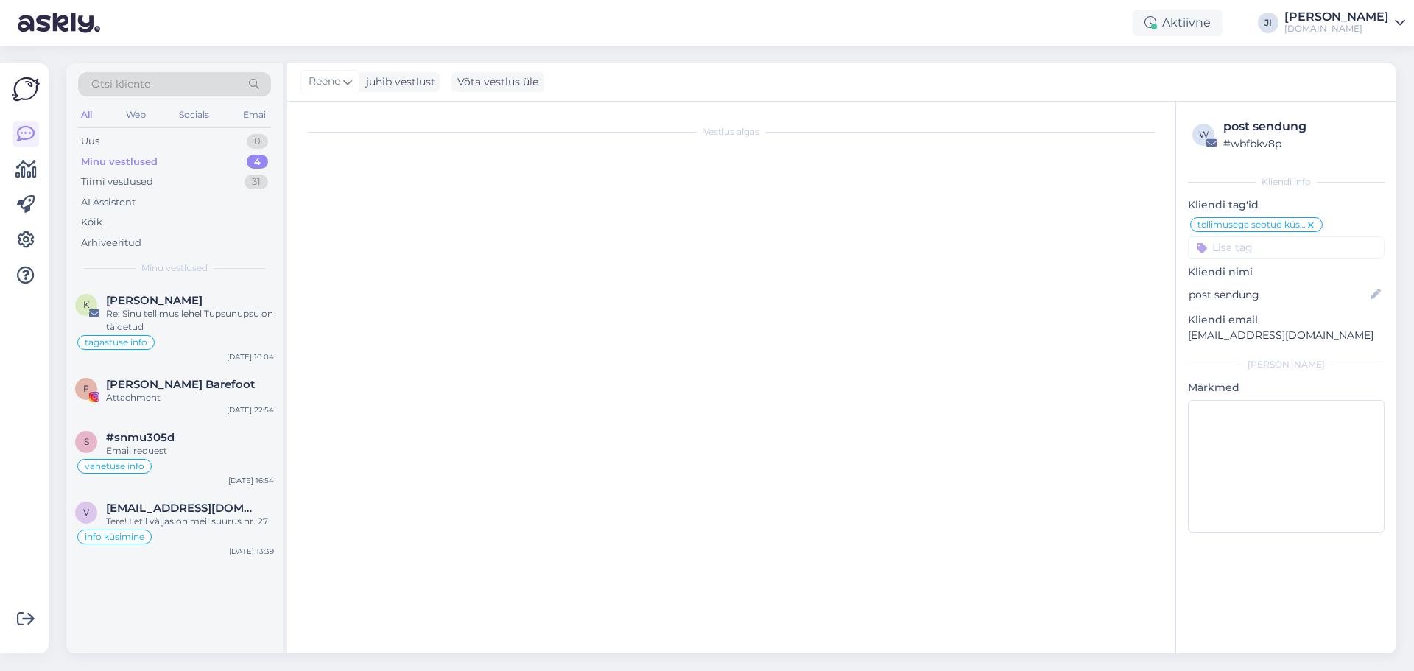
scroll to position [77, 0]
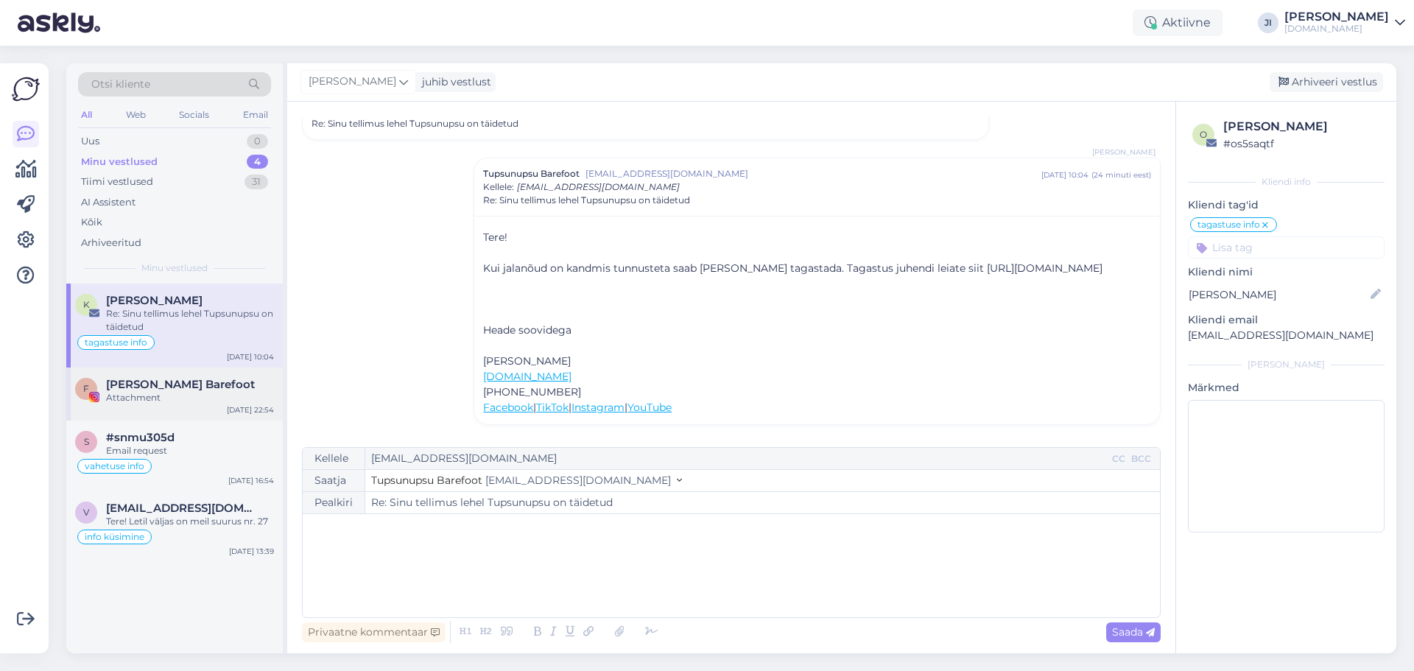
click at [187, 385] on span "[PERSON_NAME] Barefoot" at bounding box center [180, 384] width 149 height 13
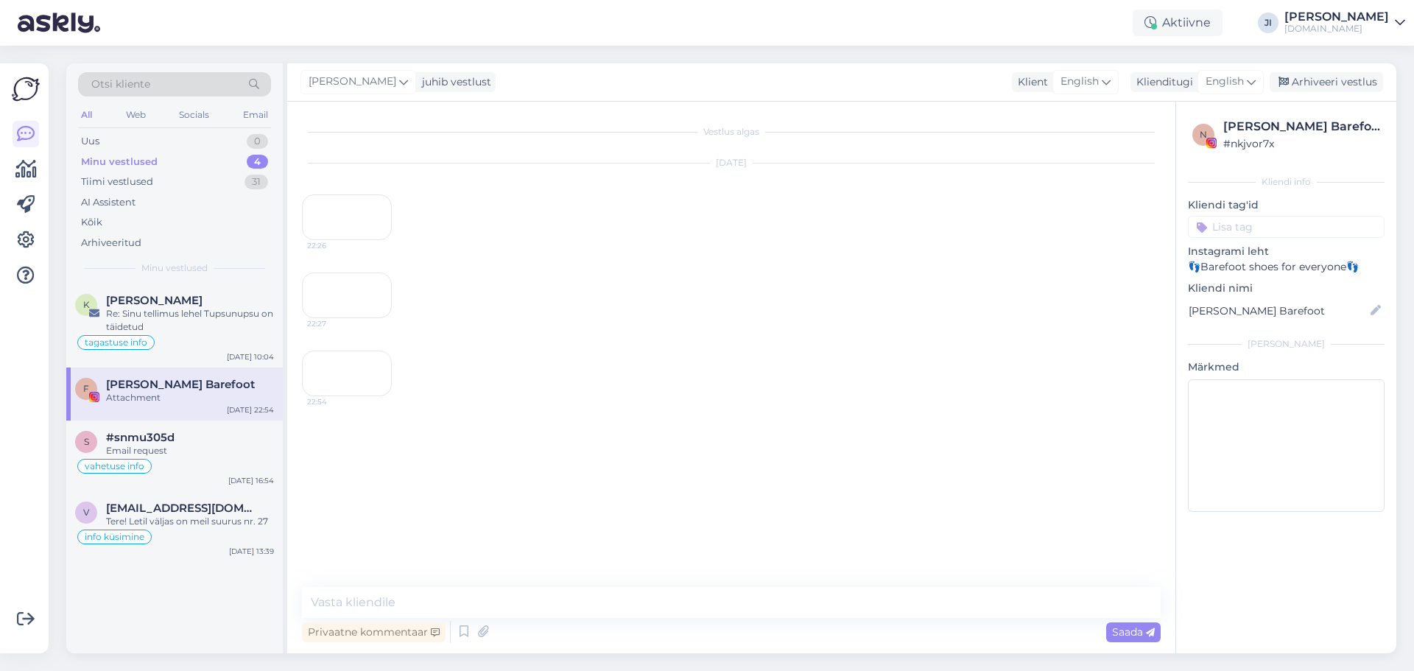
scroll to position [0, 0]
click at [209, 470] on div "vahetuse info" at bounding box center [174, 466] width 199 height 18
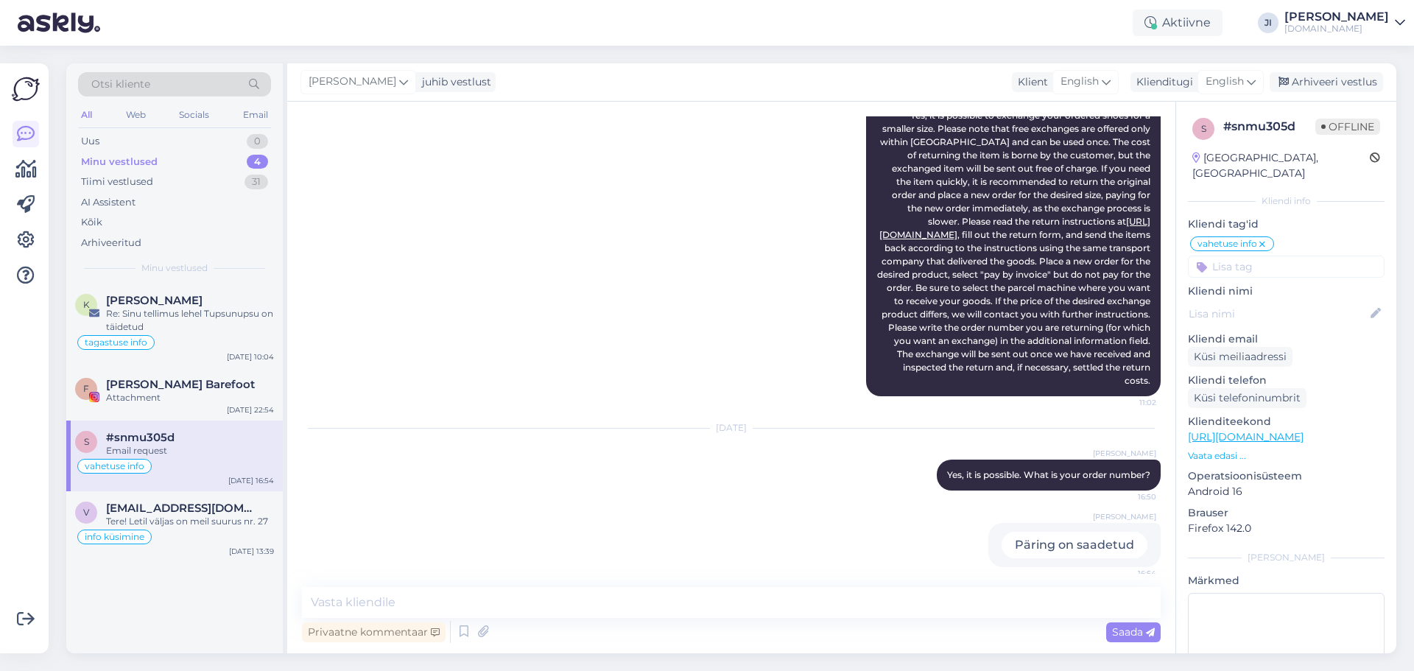
scroll to position [207, 0]
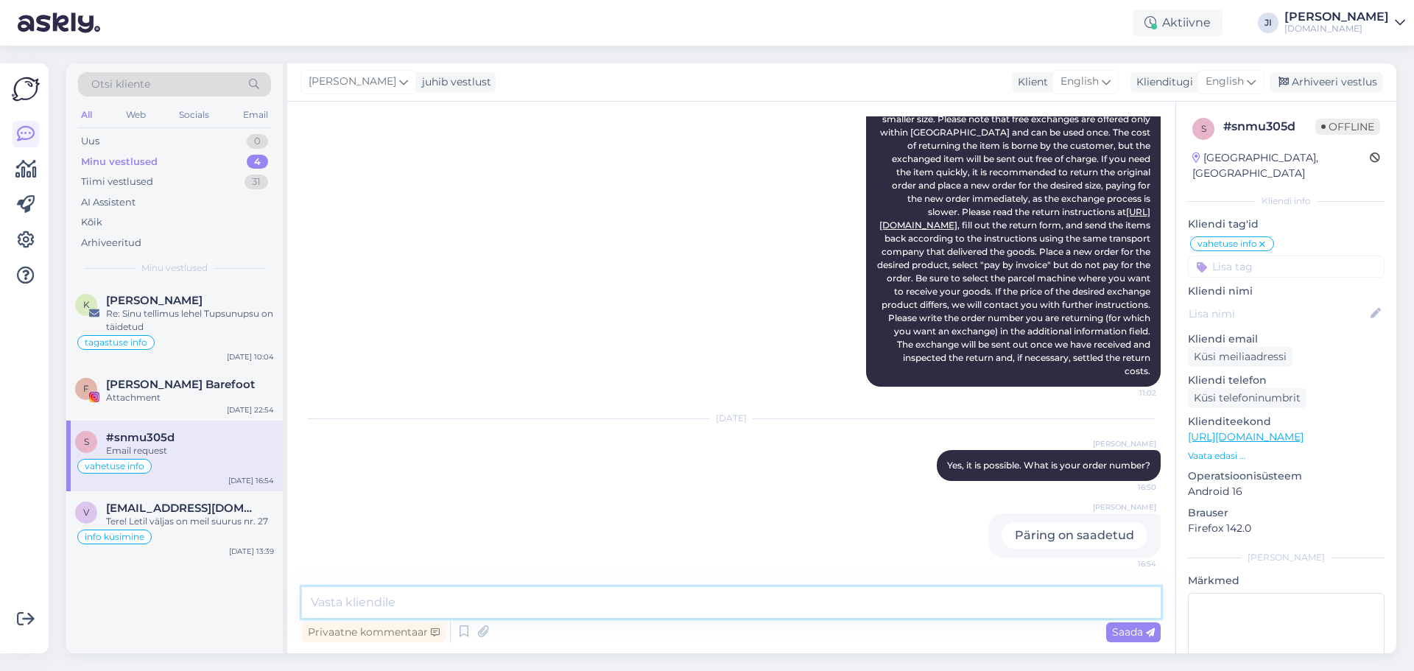
click at [621, 596] on textarea at bounding box center [731, 602] width 859 height 31
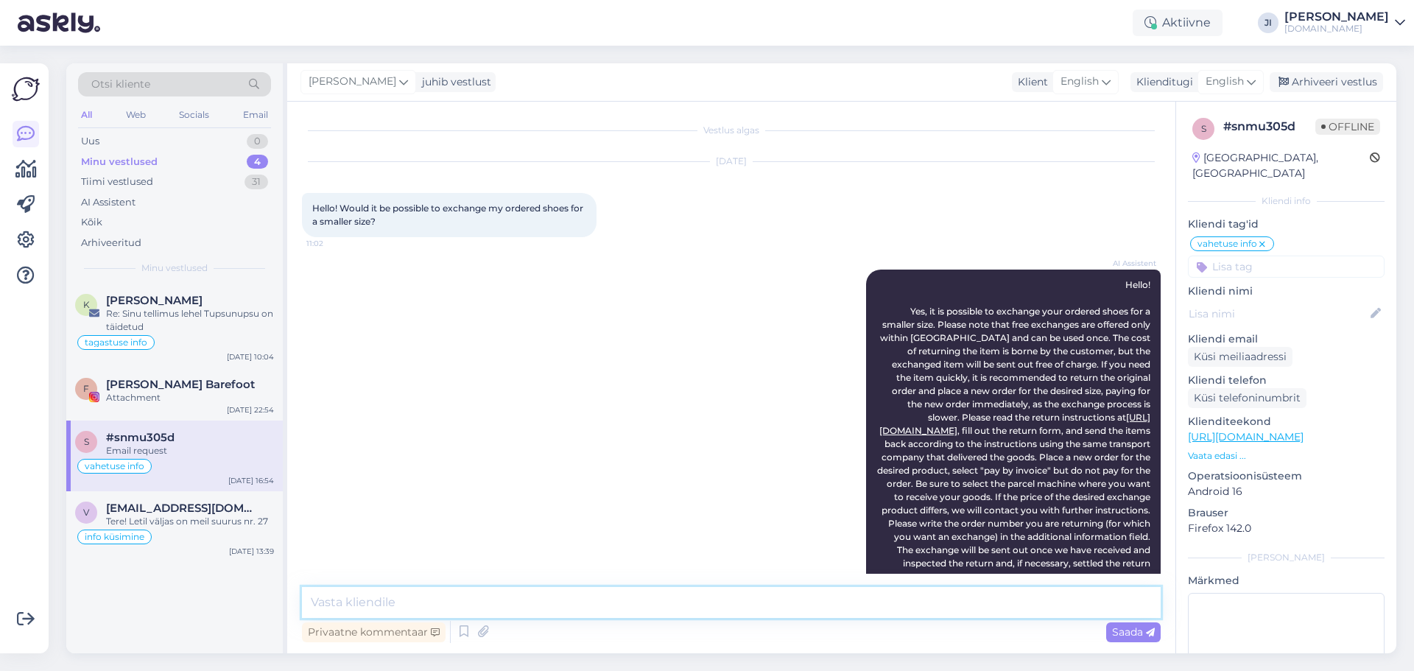
scroll to position [0, 0]
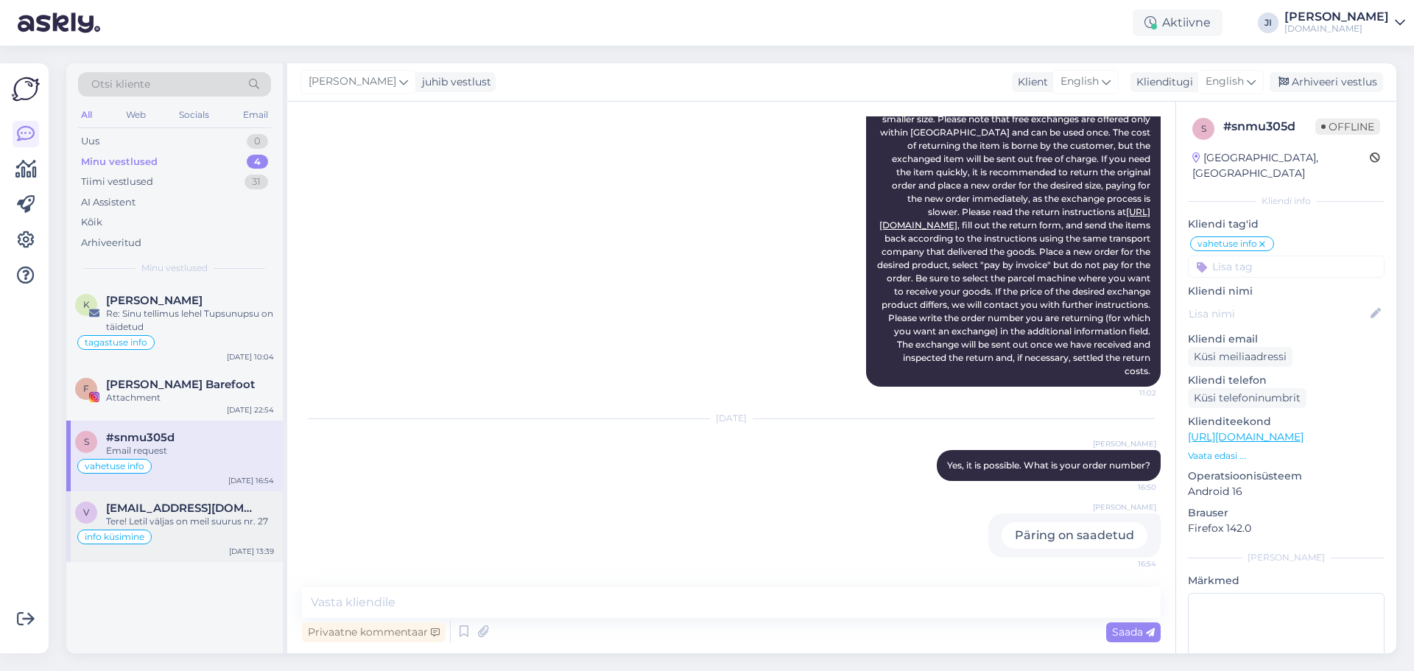
click at [182, 520] on div "Tere! Letil väljas on meil suurus nr. 27" at bounding box center [190, 521] width 168 height 13
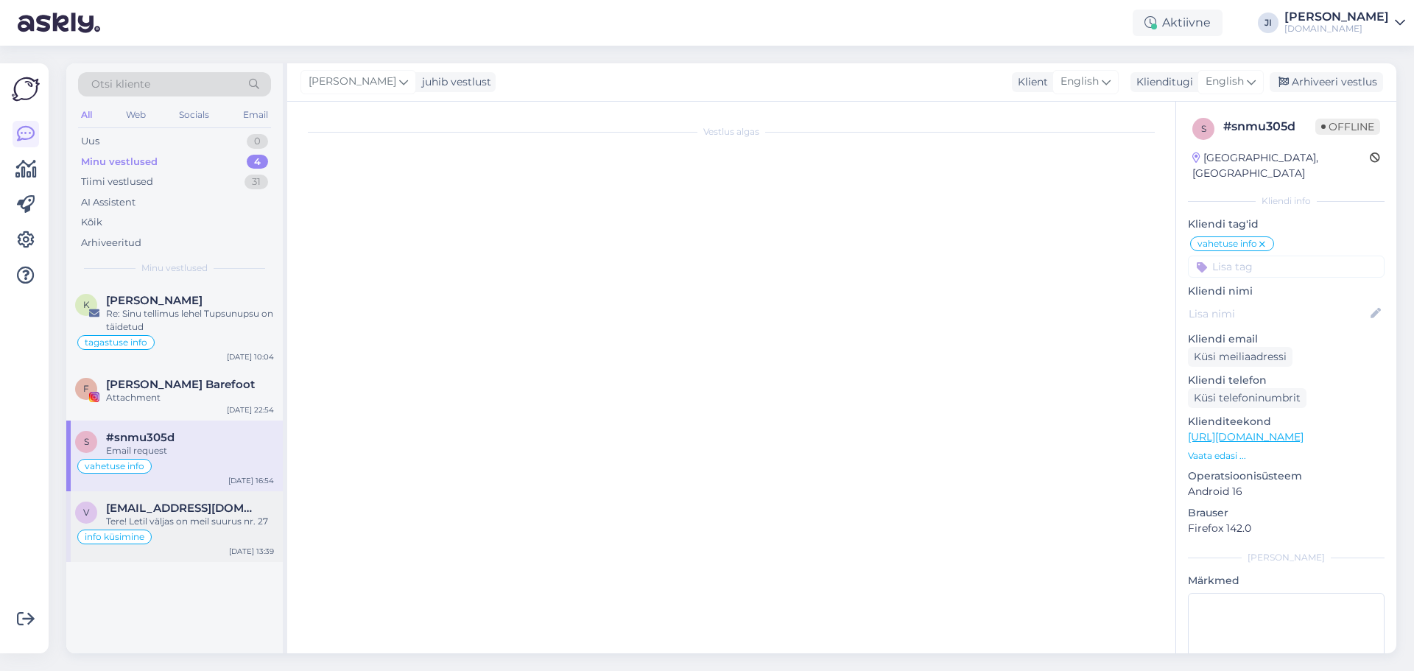
scroll to position [71, 0]
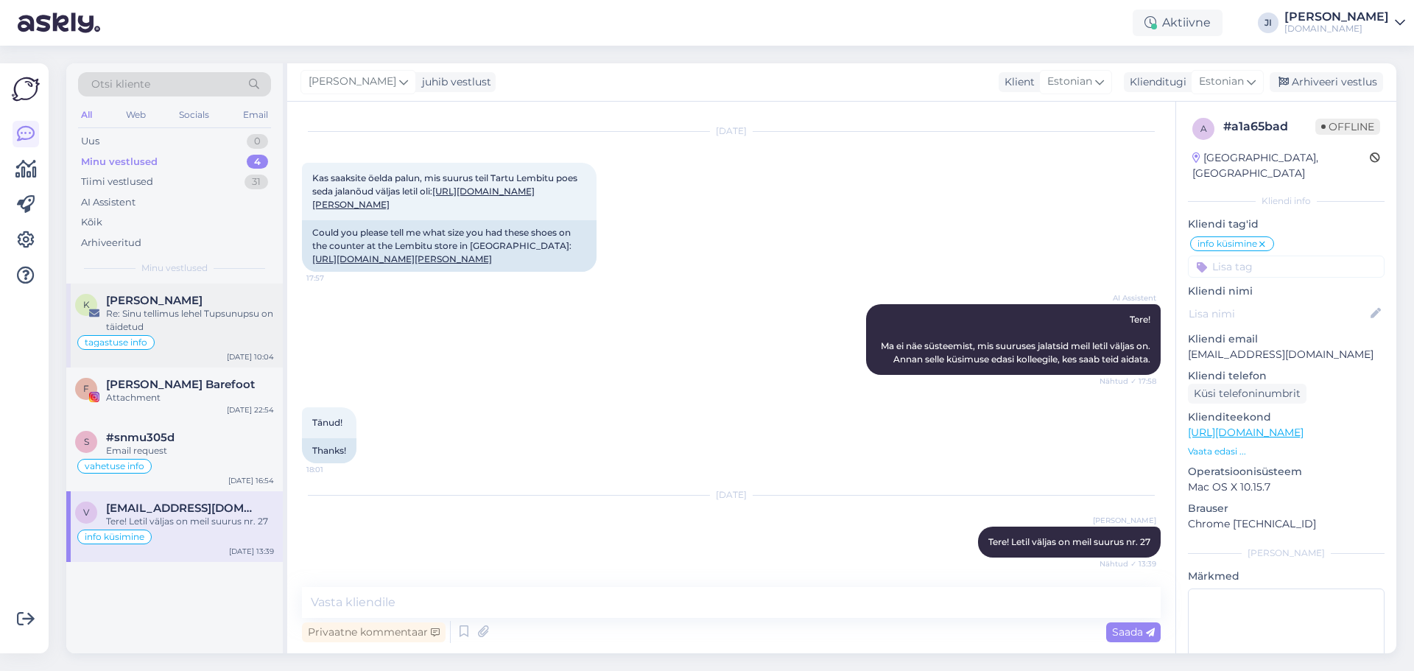
click at [180, 311] on div "Re: Sinu tellimus lehel Tupsunupsu on täidetud" at bounding box center [190, 320] width 168 height 27
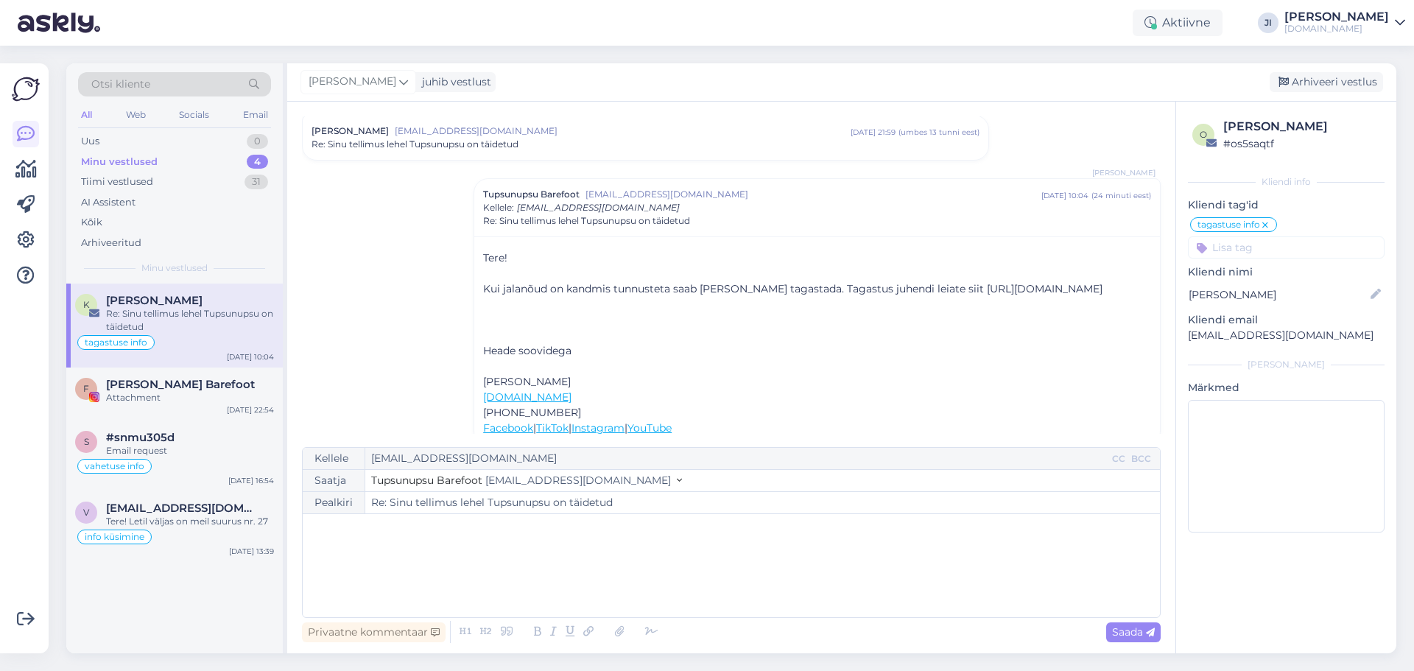
scroll to position [77, 0]
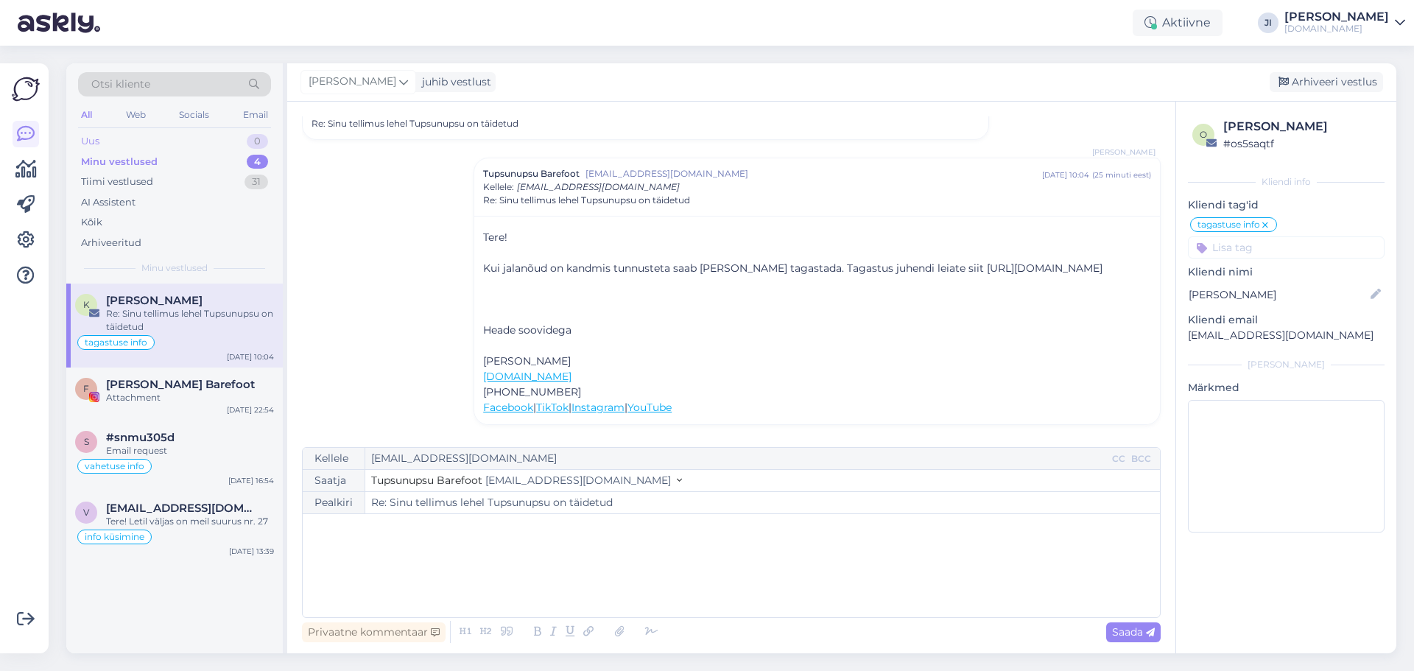
click at [102, 135] on div "Uus 0" at bounding box center [174, 141] width 193 height 21
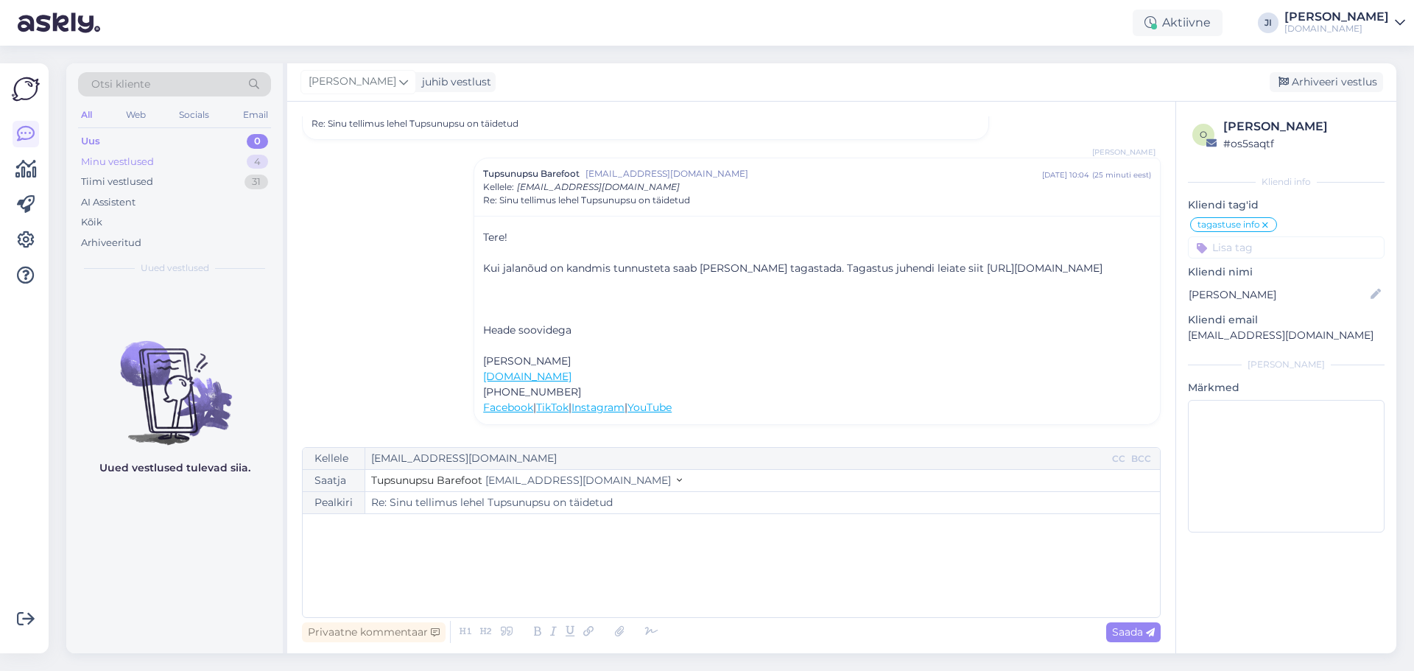
click at [175, 163] on div "Minu vestlused 4" at bounding box center [174, 162] width 193 height 21
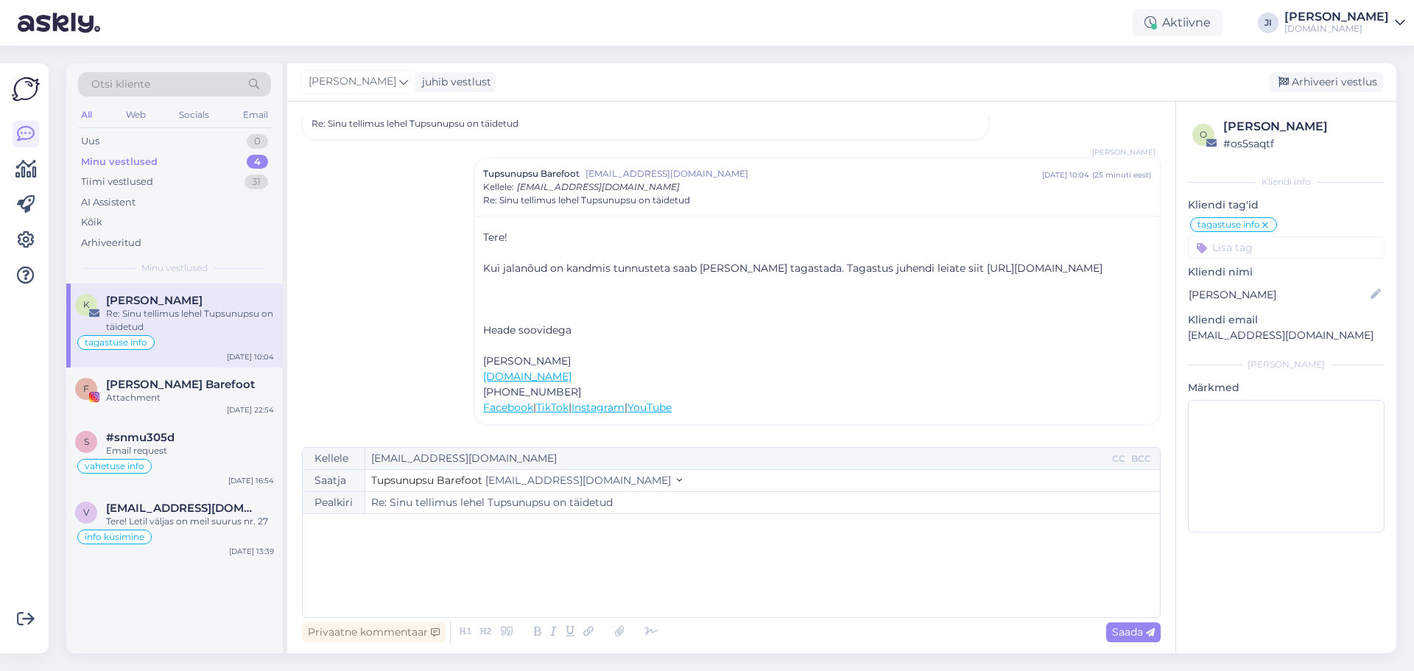
click at [194, 330] on div "Re: Sinu tellimus lehel Tupsunupsu on täidetud" at bounding box center [190, 320] width 168 height 27
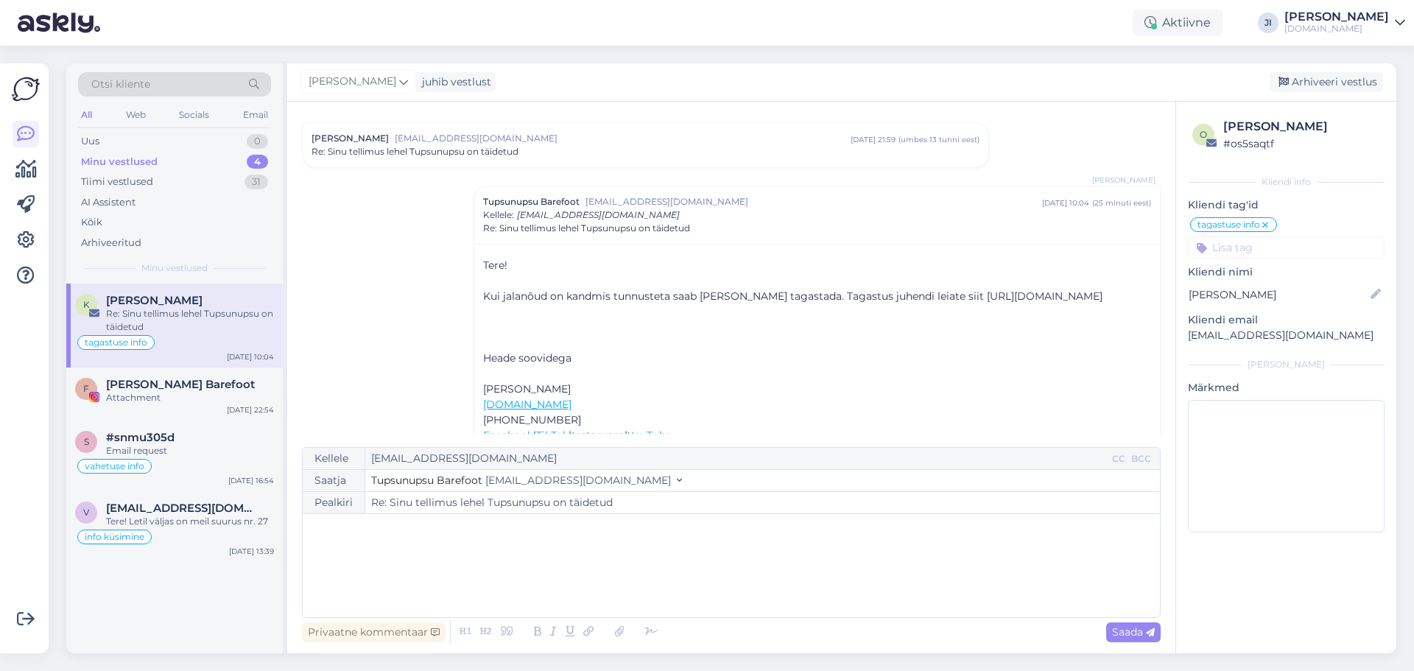
scroll to position [0, 0]
